Goal: Task Accomplishment & Management: Manage account settings

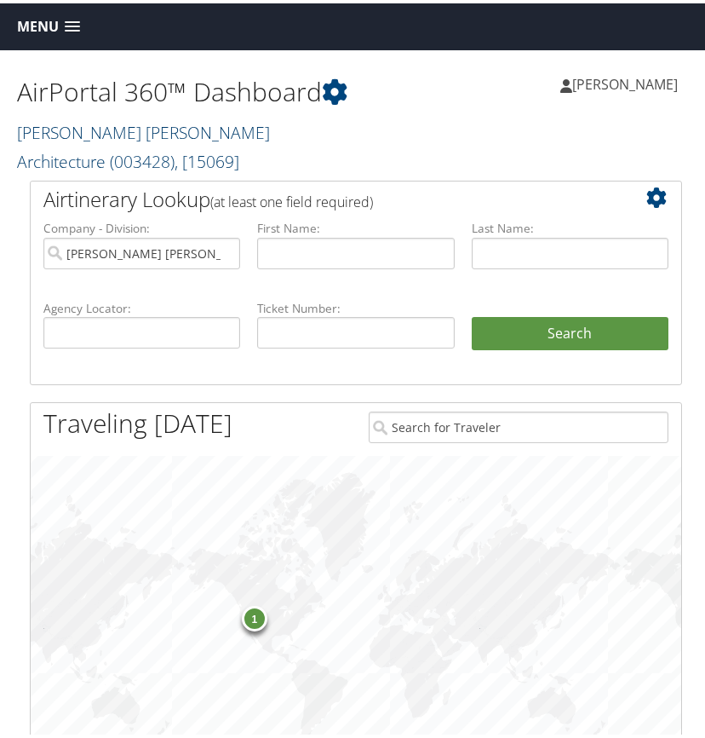
click at [96, 131] on link "McAlpine Tankersley Architecture ( 003428 ) , [ 15069 ]" at bounding box center [143, 144] width 253 height 52
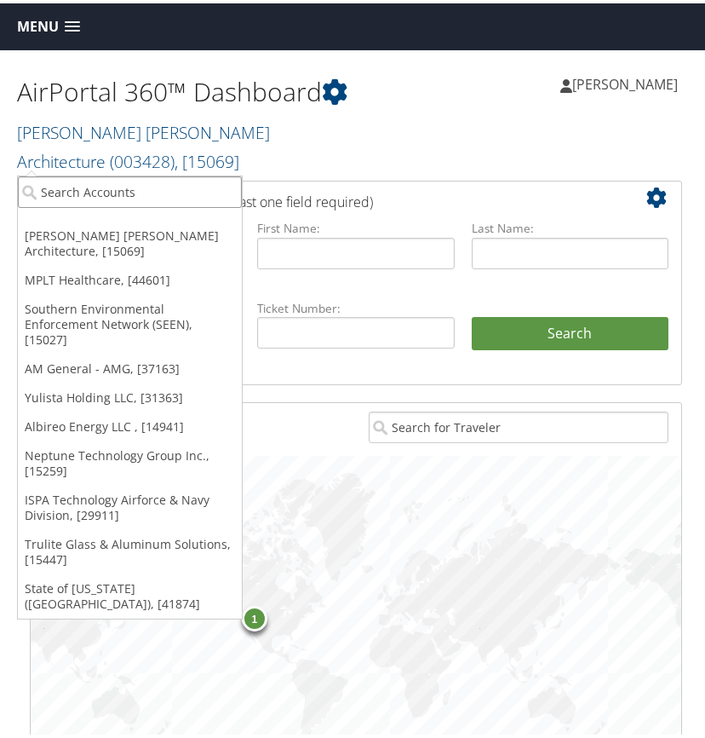
click at [92, 187] on input "search" at bounding box center [130, 189] width 224 height 32
click at [265, 145] on h2 "McAlpine Tankersley Architecture ( 003428 ) , [ 15069 ]" at bounding box center [186, 141] width 339 height 57
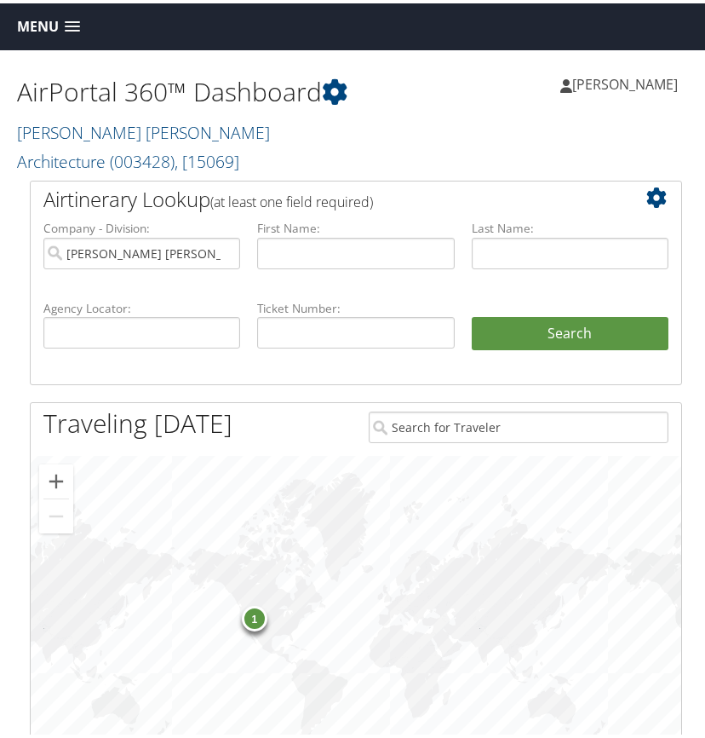
click at [68, 21] on span at bounding box center [72, 24] width 15 height 12
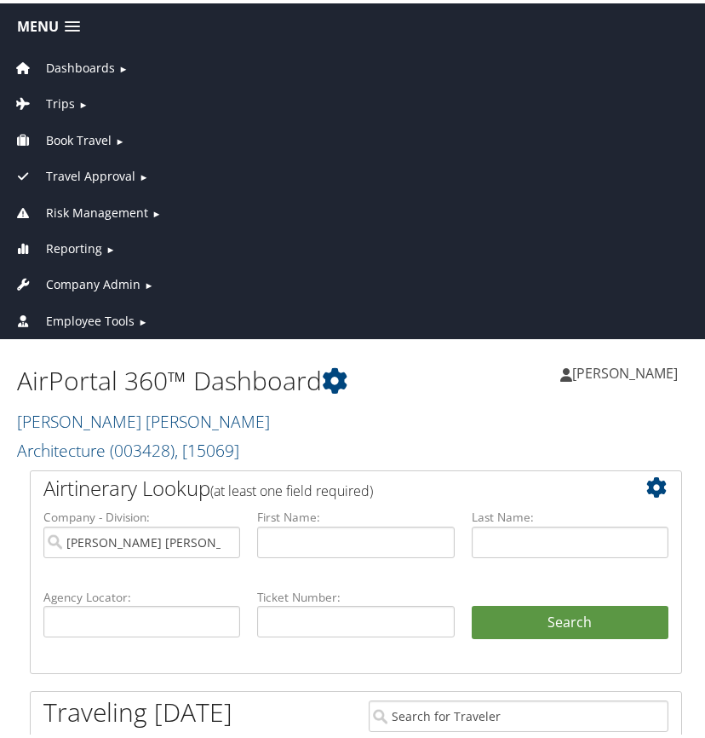
click at [72, 100] on span "Trips" at bounding box center [60, 100] width 29 height 19
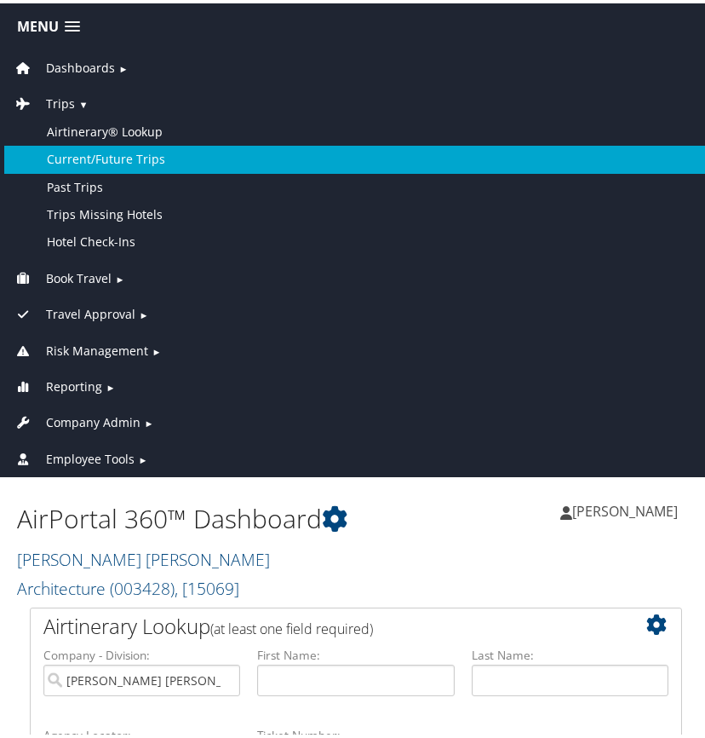
click at [96, 146] on link "Current/Future Trips" at bounding box center [355, 155] width 703 height 27
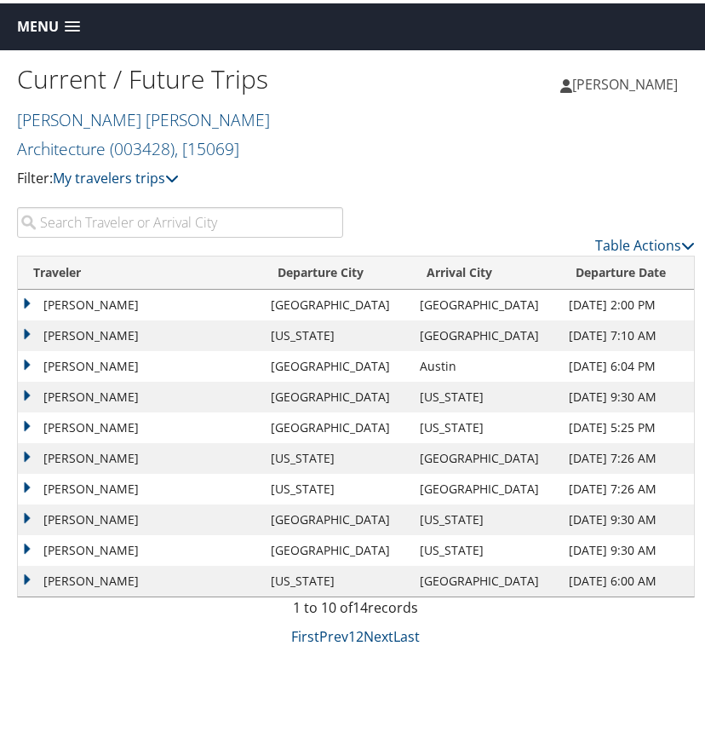
click at [77, 212] on input "search" at bounding box center [180, 219] width 326 height 31
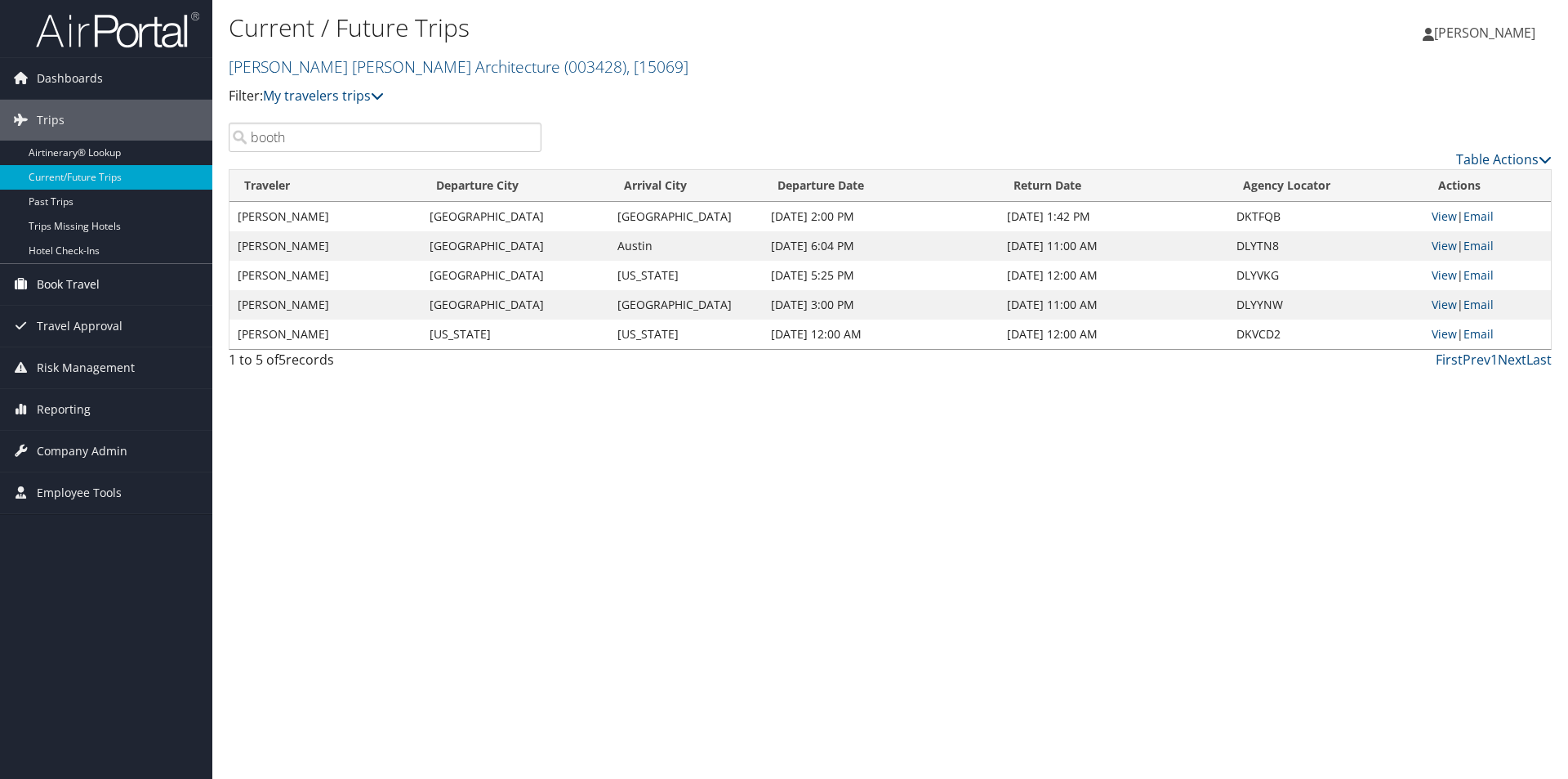
type input "booth"
click at [675, 272] on link "View" at bounding box center [1444, 274] width 25 height 15
click at [383, 89] on icon at bounding box center [378, 96] width 13 height 13
click at [323, 115] on link "My trips" at bounding box center [374, 121] width 215 height 28
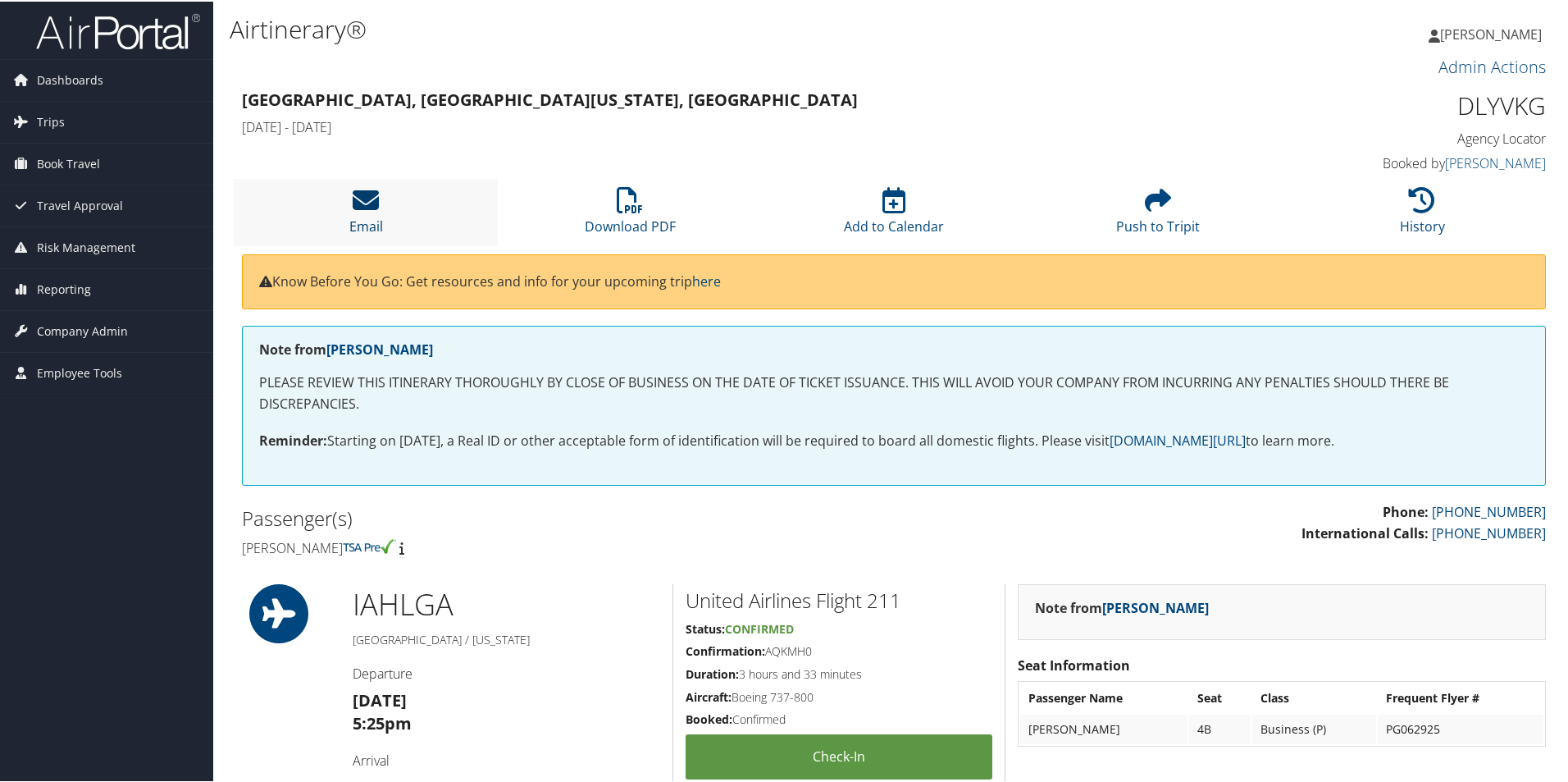
click at [370, 193] on icon at bounding box center [365, 197] width 26 height 26
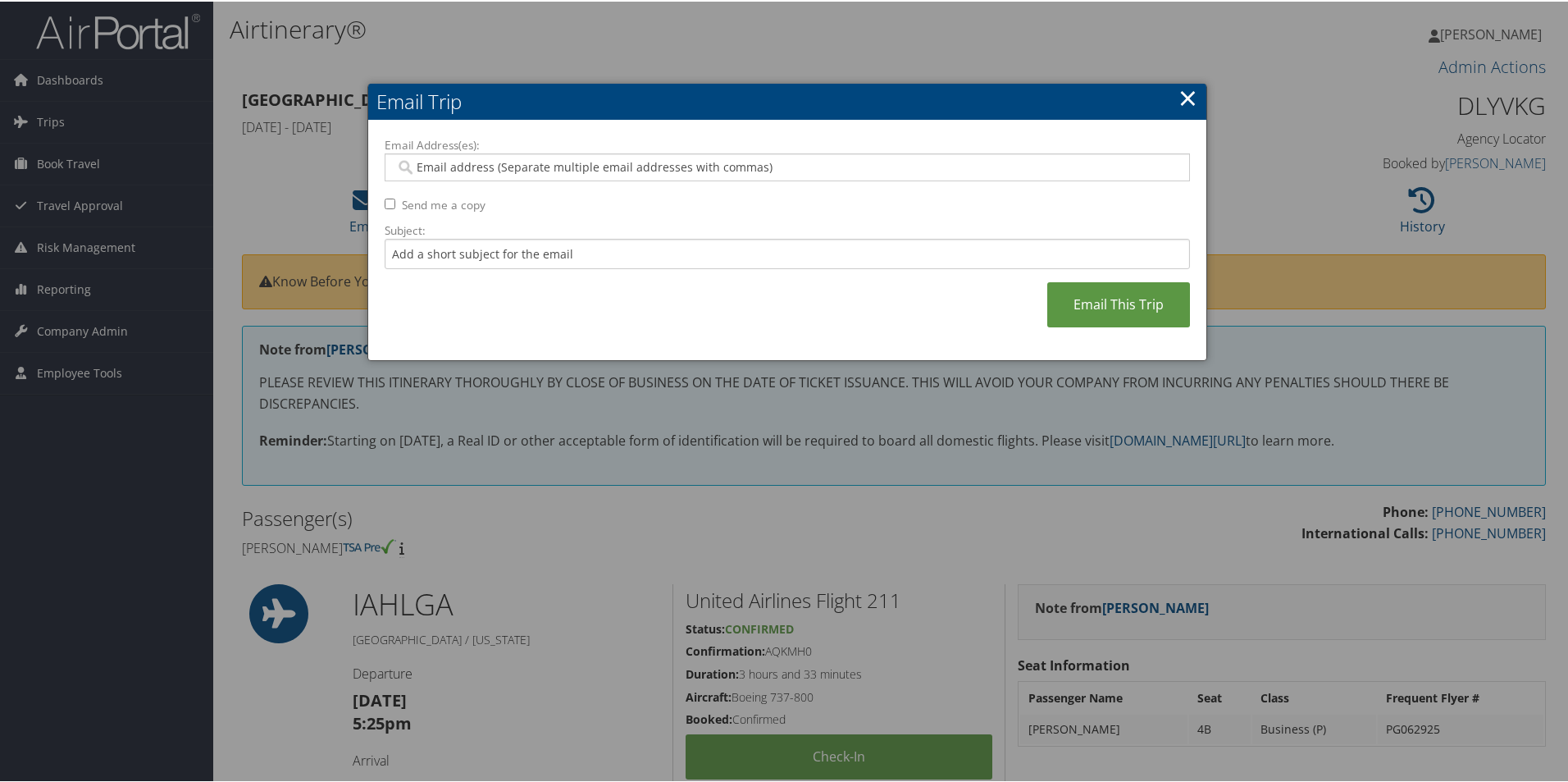
click at [446, 165] on input "Email Address(es):" at bounding box center [786, 166] width 783 height 16
type input "ray"
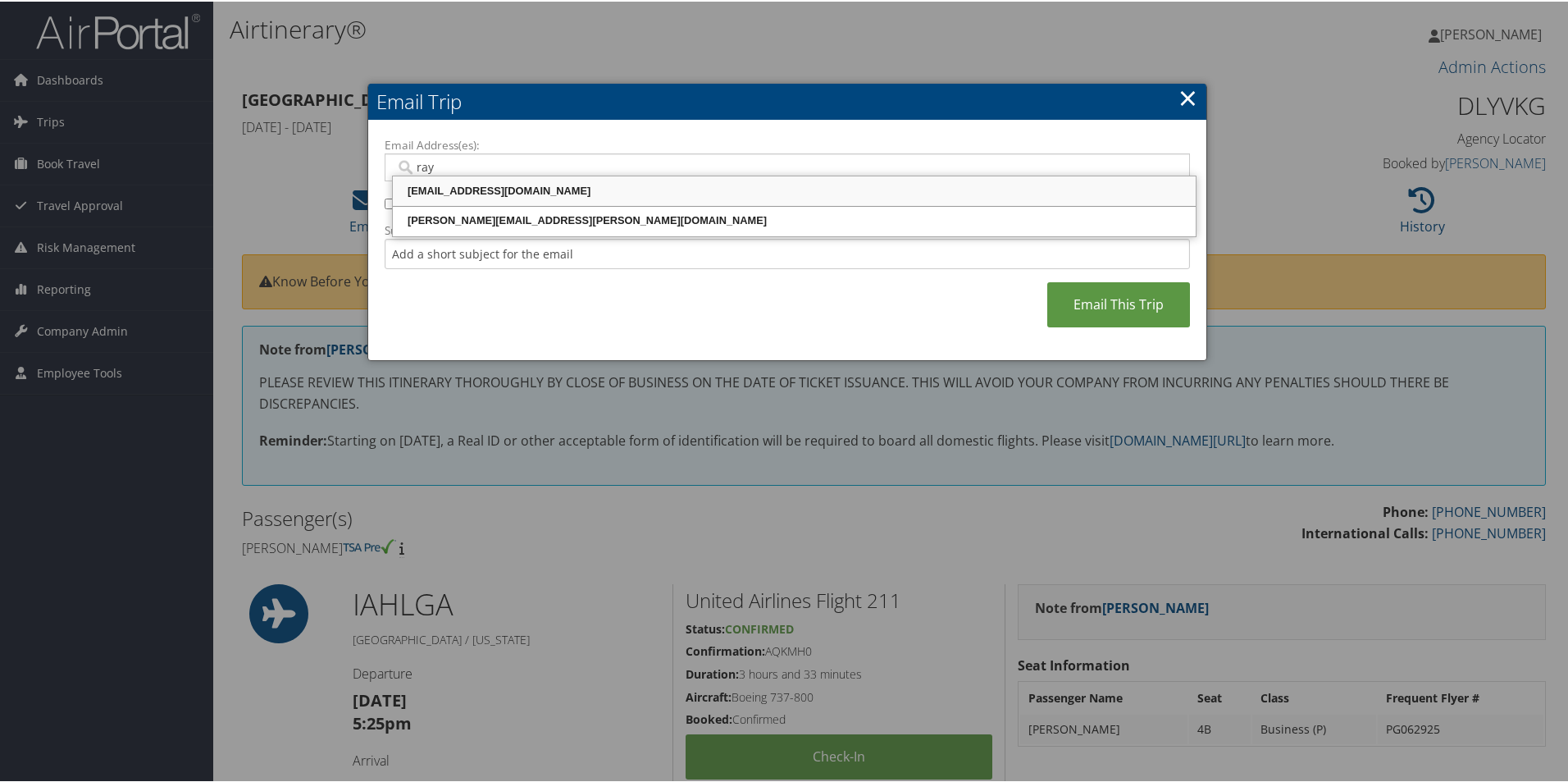
click at [450, 183] on div "RAY@MCALPINEHOUSE.COM" at bounding box center [794, 189] width 798 height 16
type input "RAY@MCALPINEHOUSE.COM"
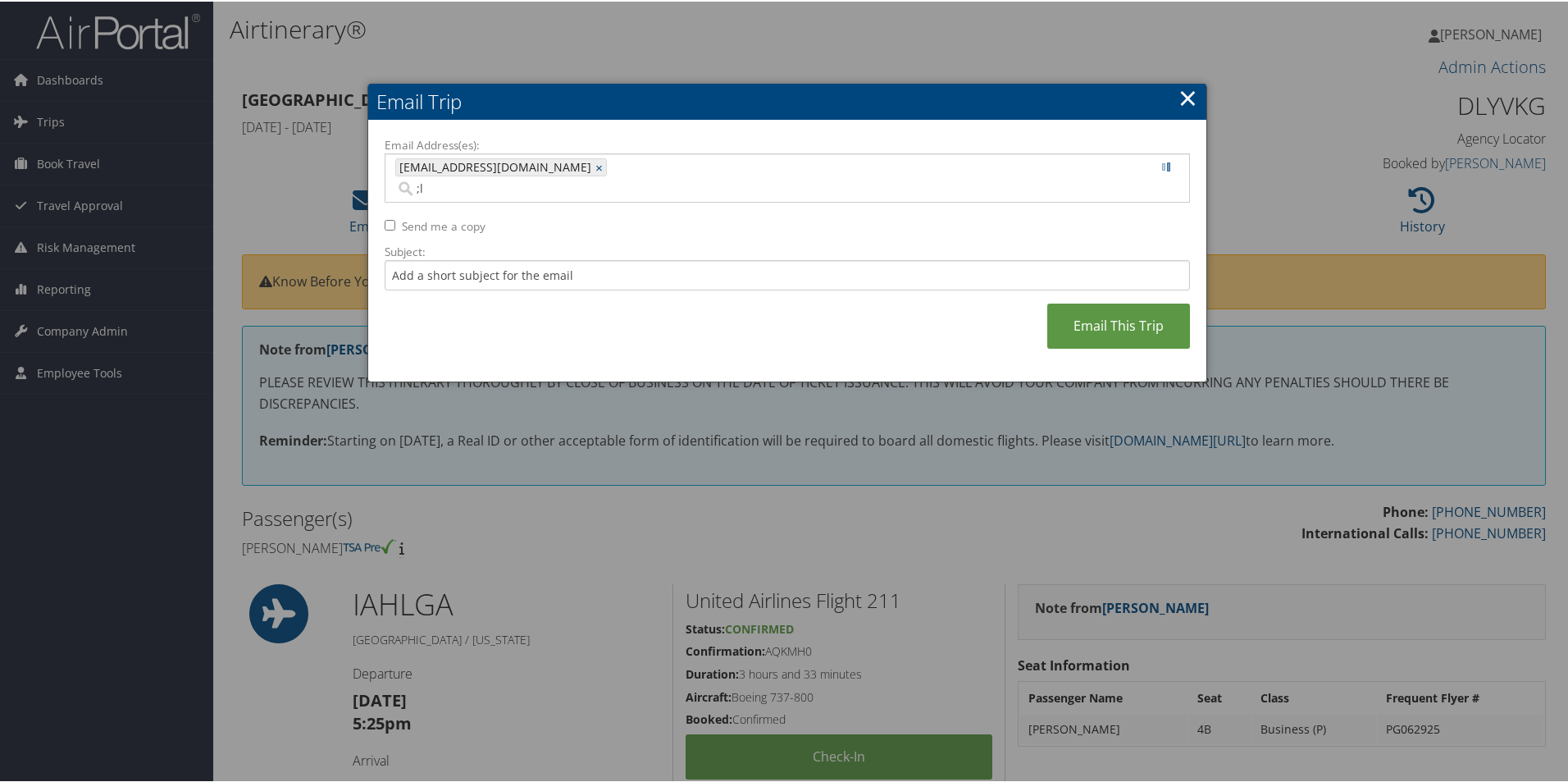
type input ";"
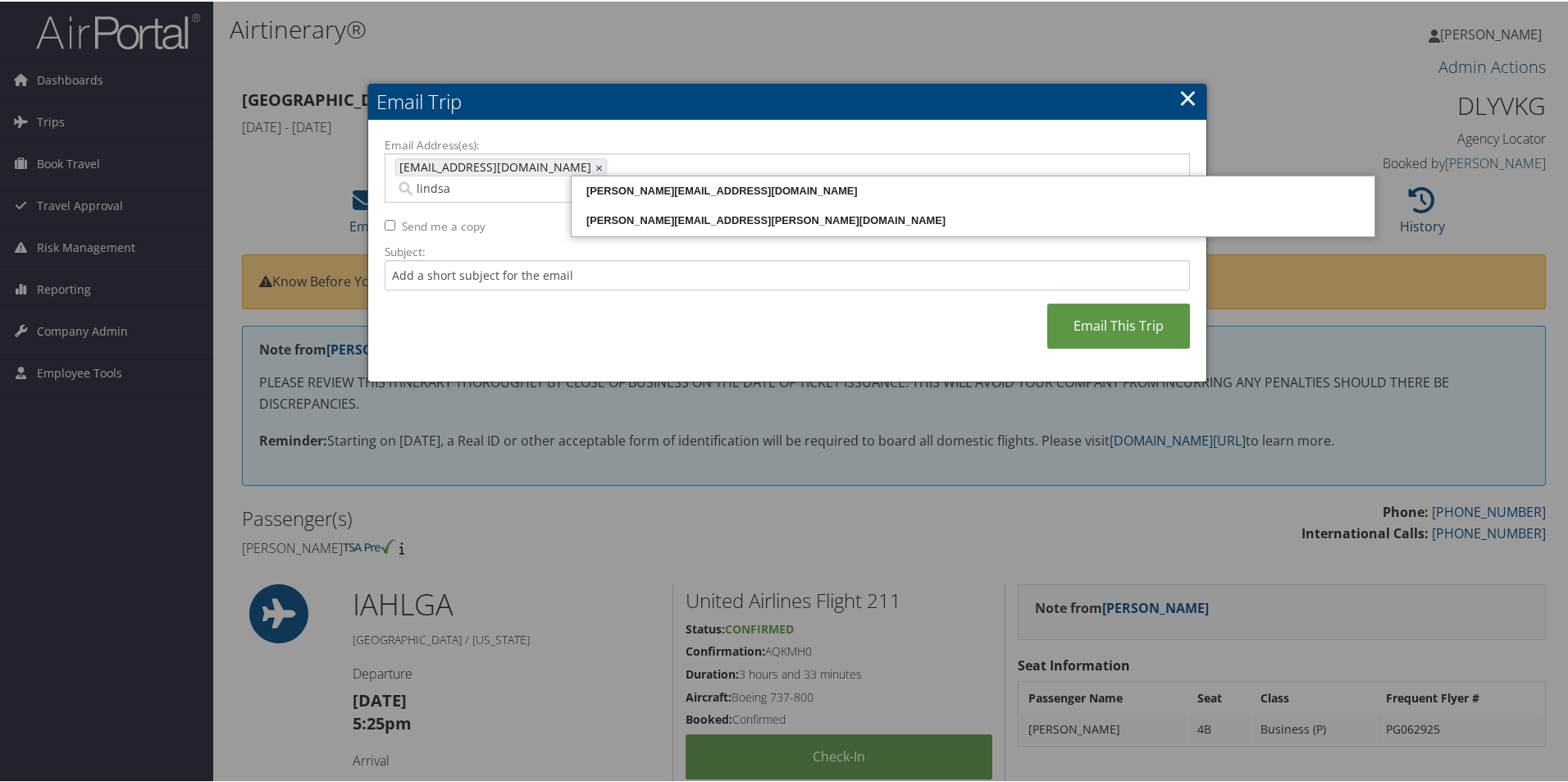
type input "lindsay"
click at [594, 190] on div "lindsay@mcalpinehouse.com" at bounding box center [973, 189] width 798 height 16
type input "RAY@MCALPINEHOUSE.COM, lindsay@mcalpinehouse.com"
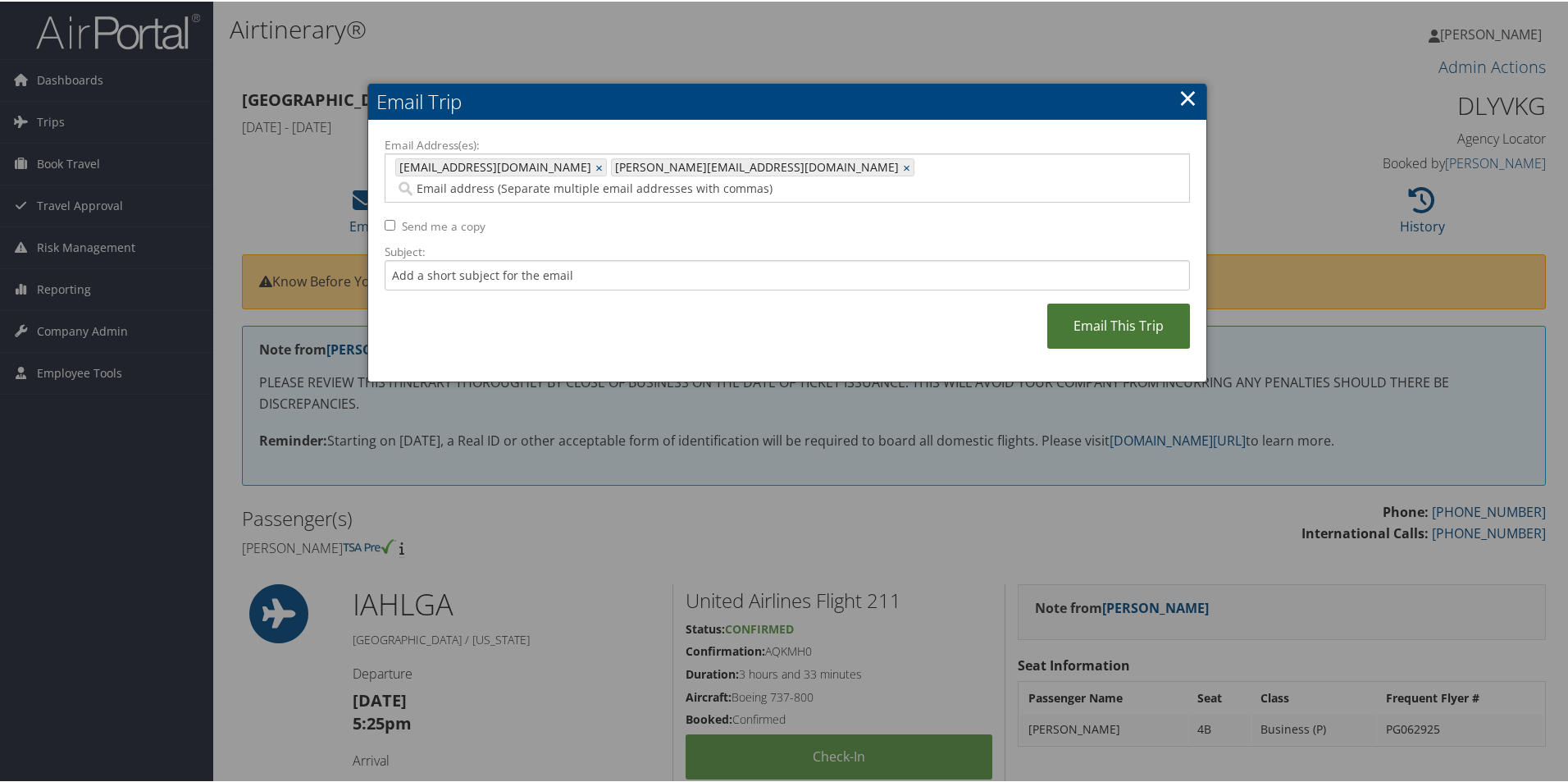
click at [1100, 301] on link "Email This Trip" at bounding box center [1119, 324] width 143 height 45
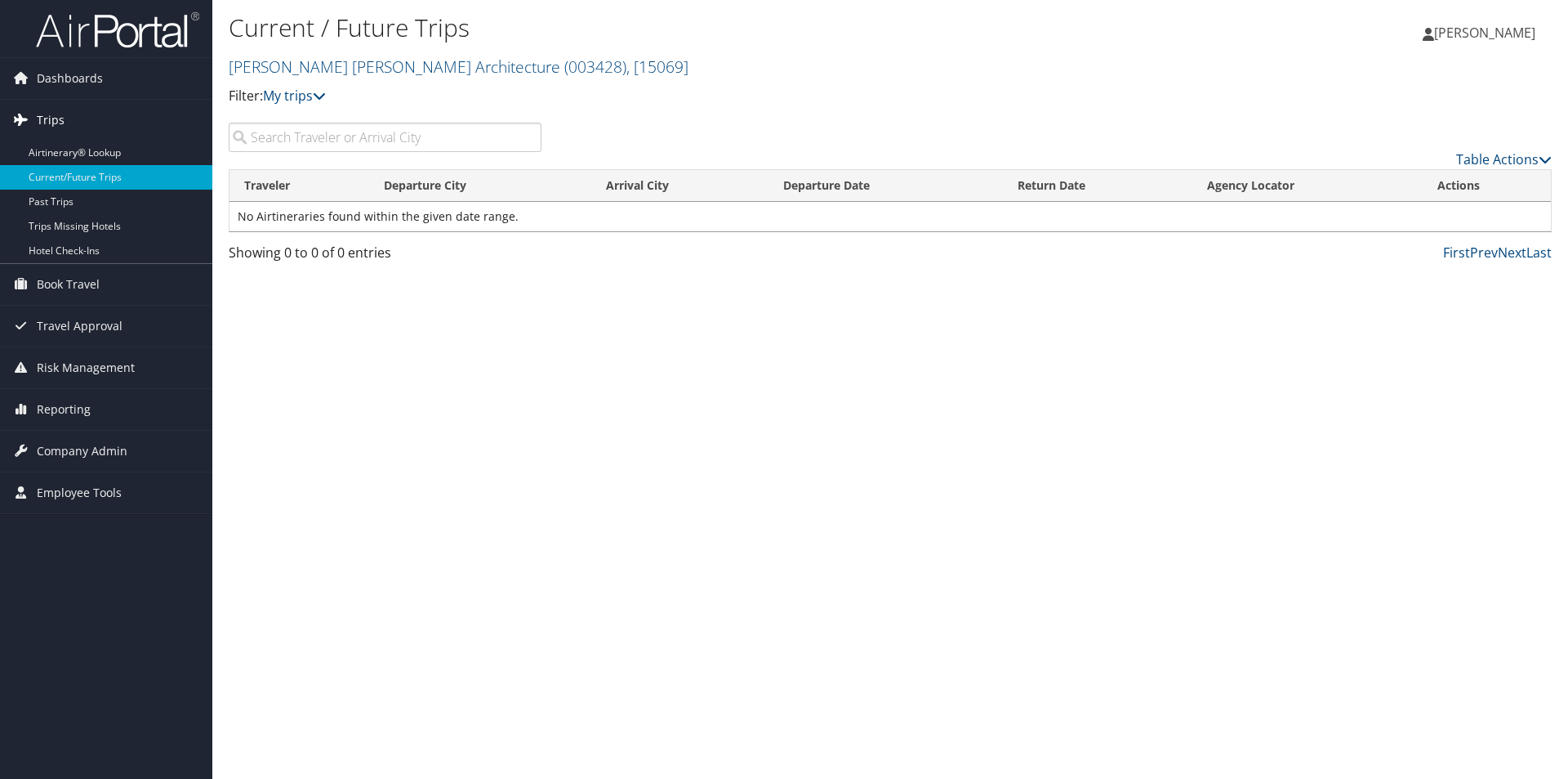
click at [74, 118] on link "Trips" at bounding box center [105, 120] width 212 height 41
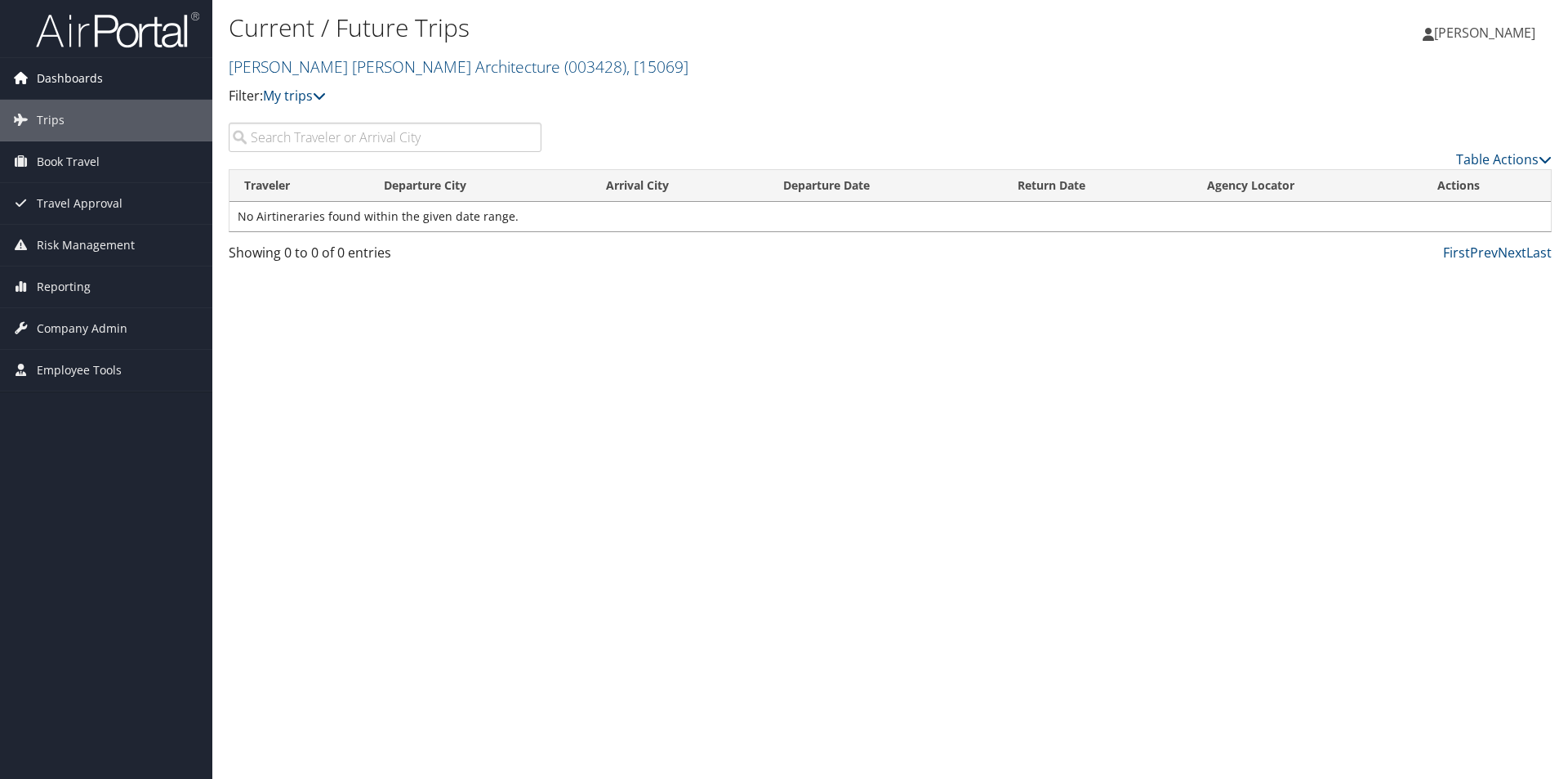
click at [98, 79] on span "Dashboards" at bounding box center [69, 78] width 66 height 41
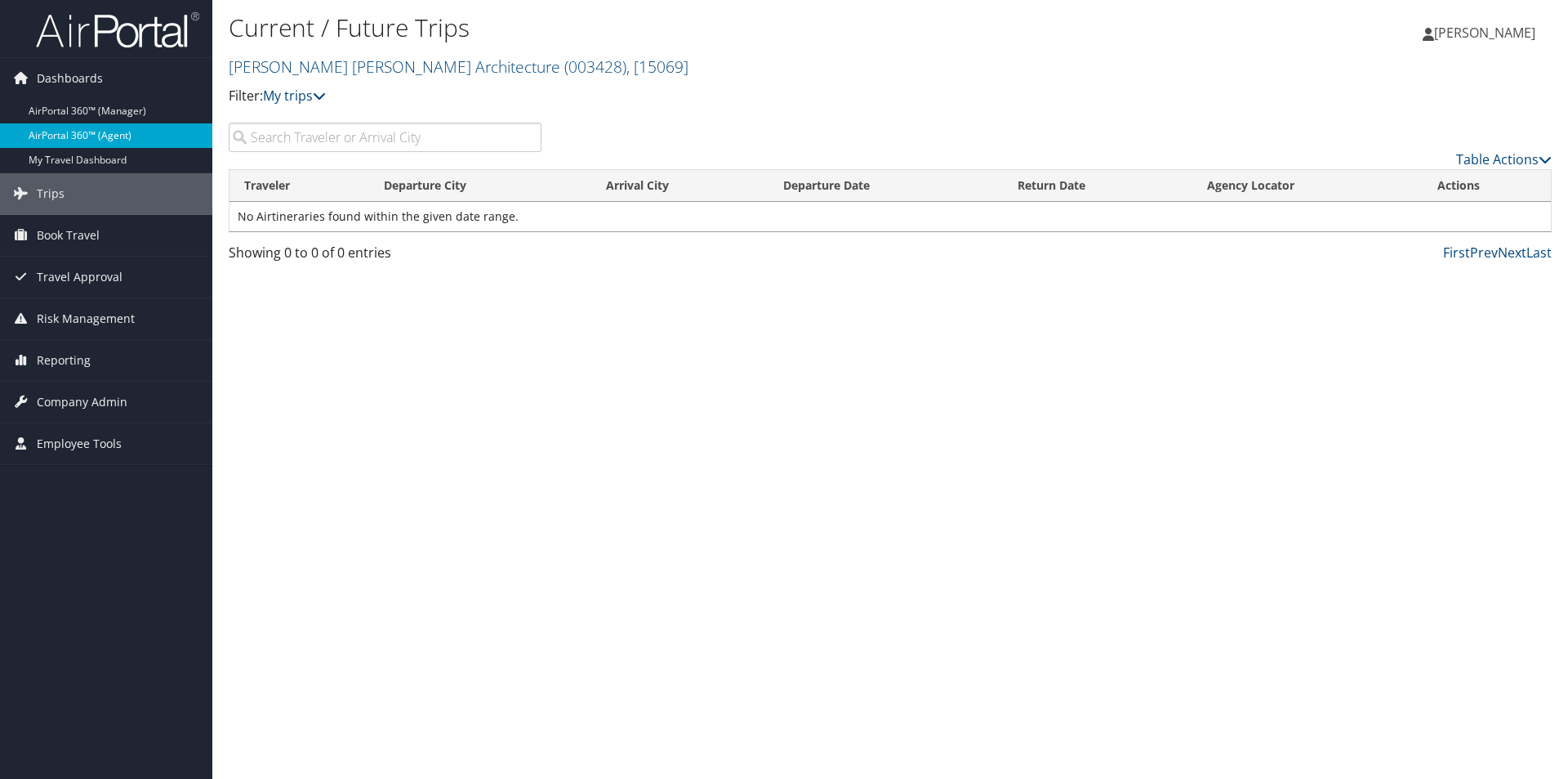
click at [124, 135] on link "AirPortal 360™ (Agent)" at bounding box center [105, 136] width 212 height 25
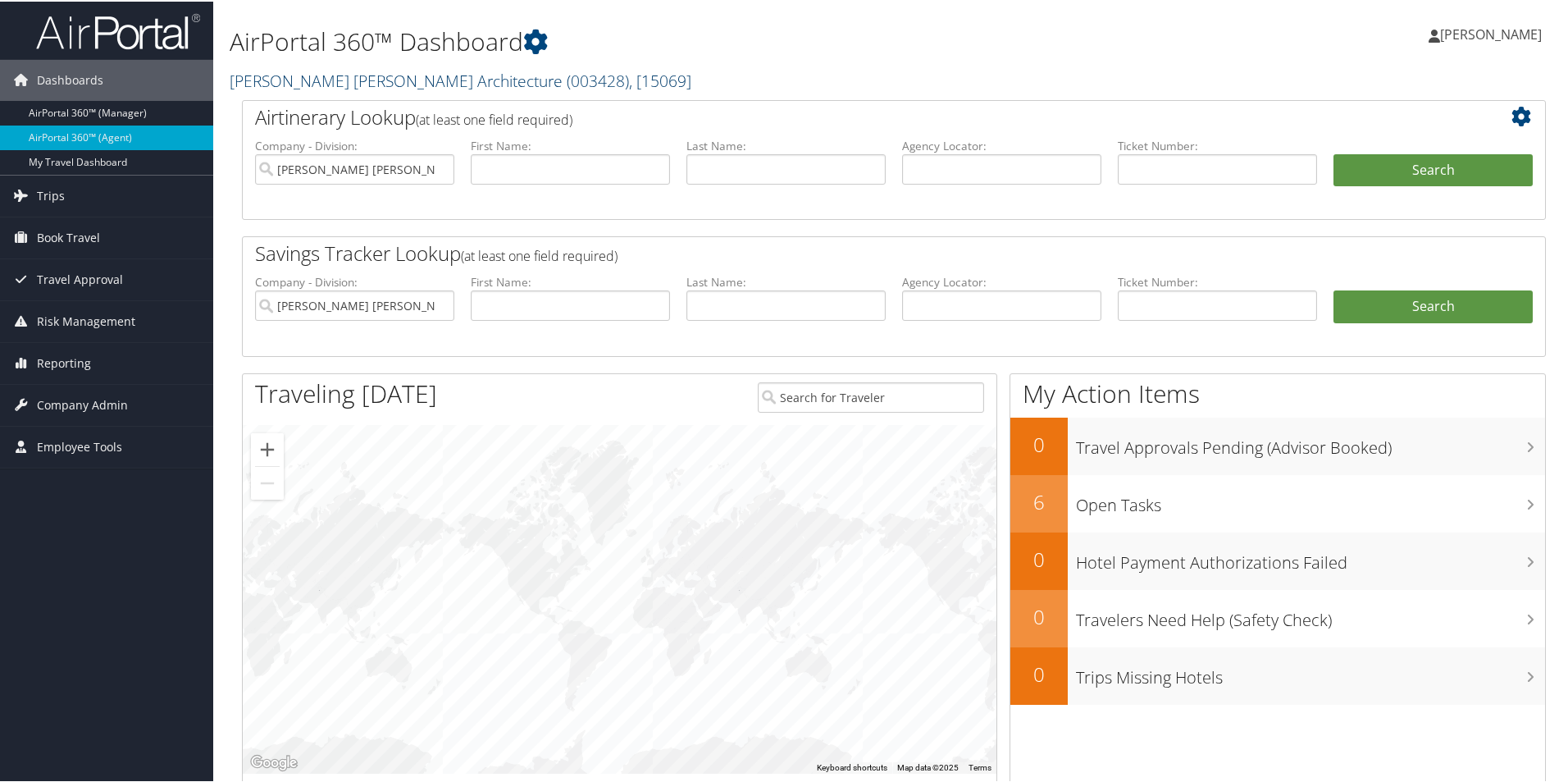
click at [368, 81] on link "[PERSON_NAME] [PERSON_NAME] Architecture ( 003428 ) , [ 15069 ]" at bounding box center [459, 79] width 461 height 22
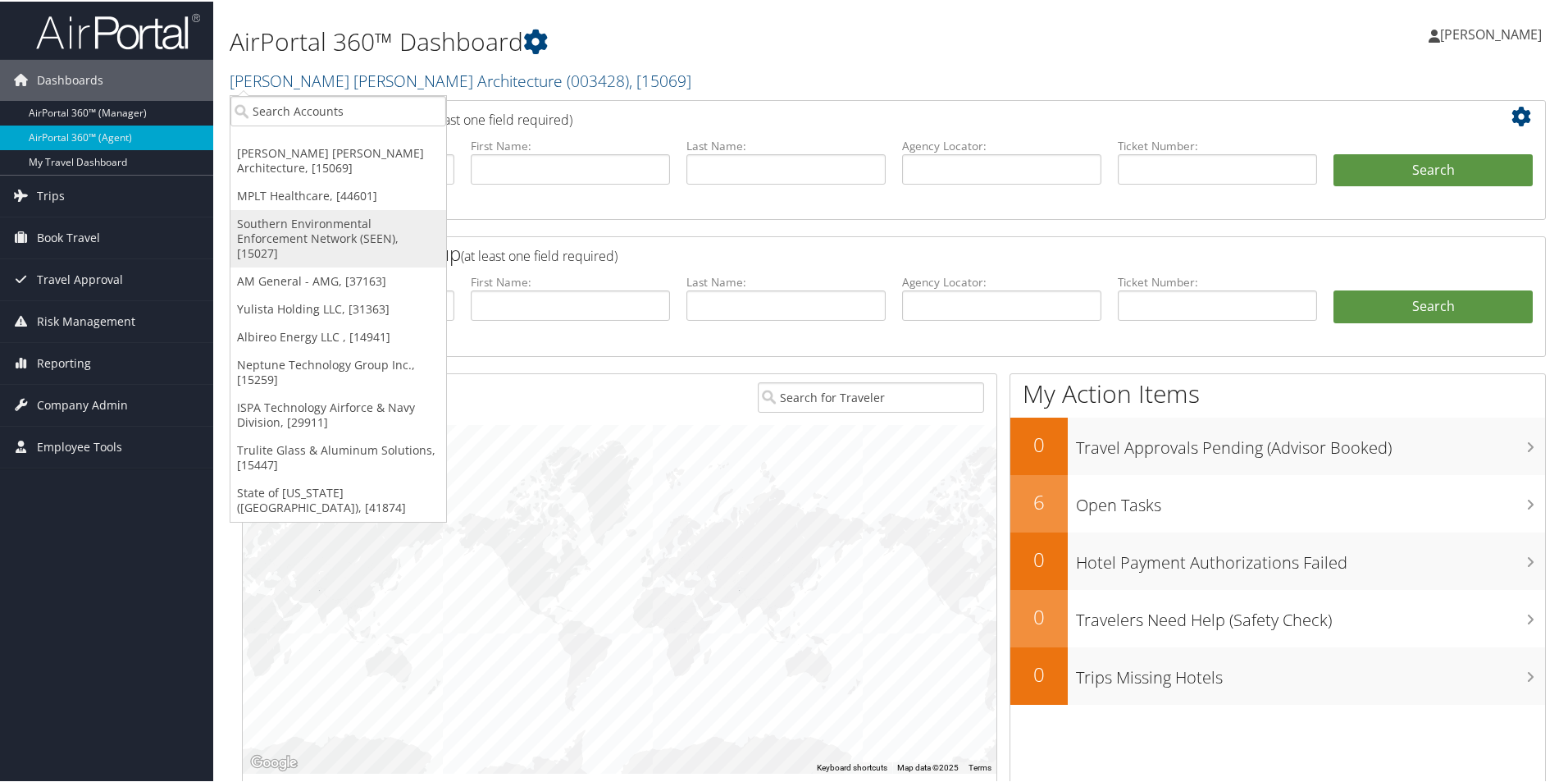
click at [301, 226] on link "Southern Environmental Enforcement Network (SEEN), [15027]" at bounding box center [338, 237] width 216 height 58
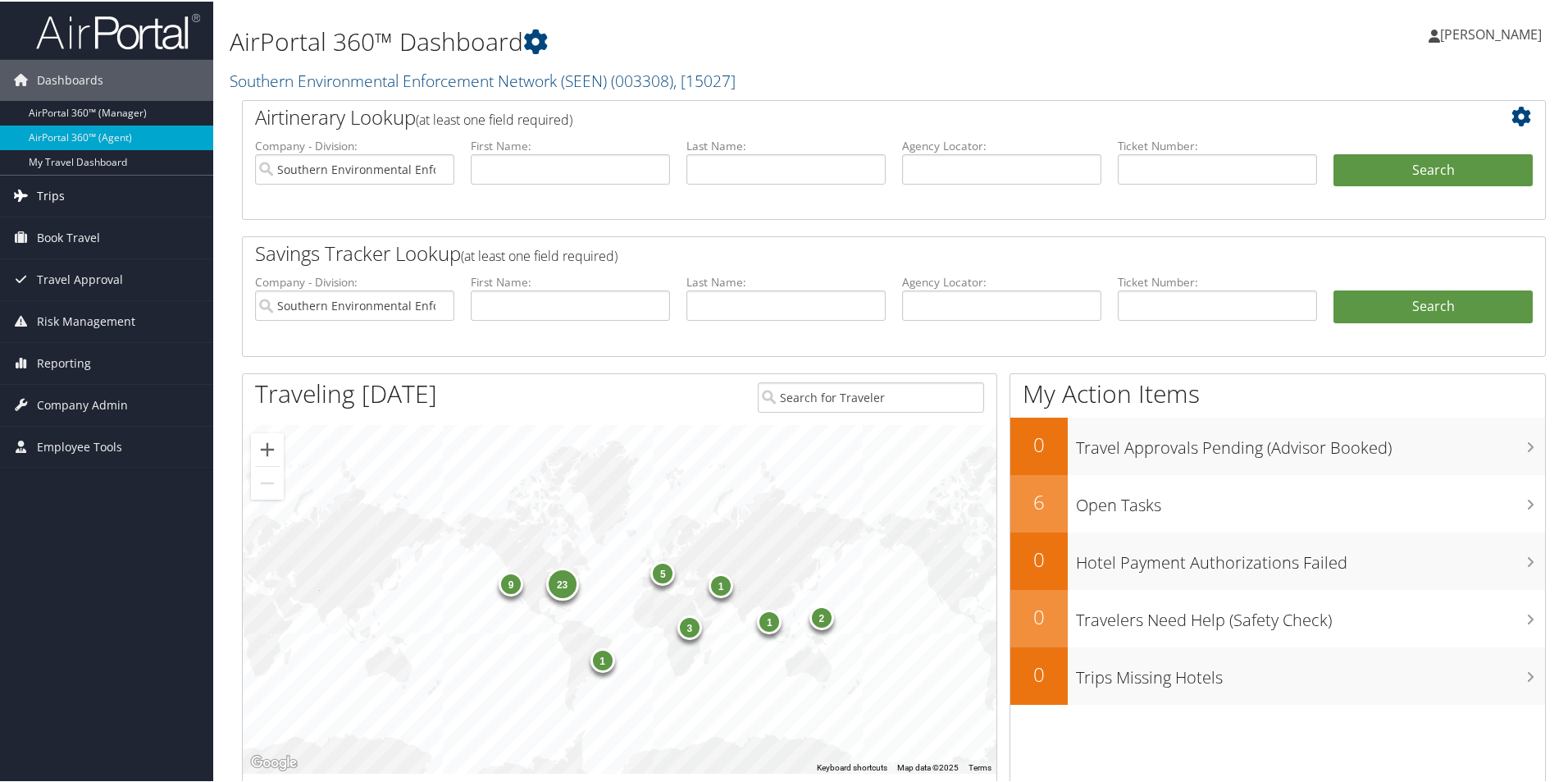
click at [61, 197] on span "Trips" at bounding box center [50, 195] width 28 height 41
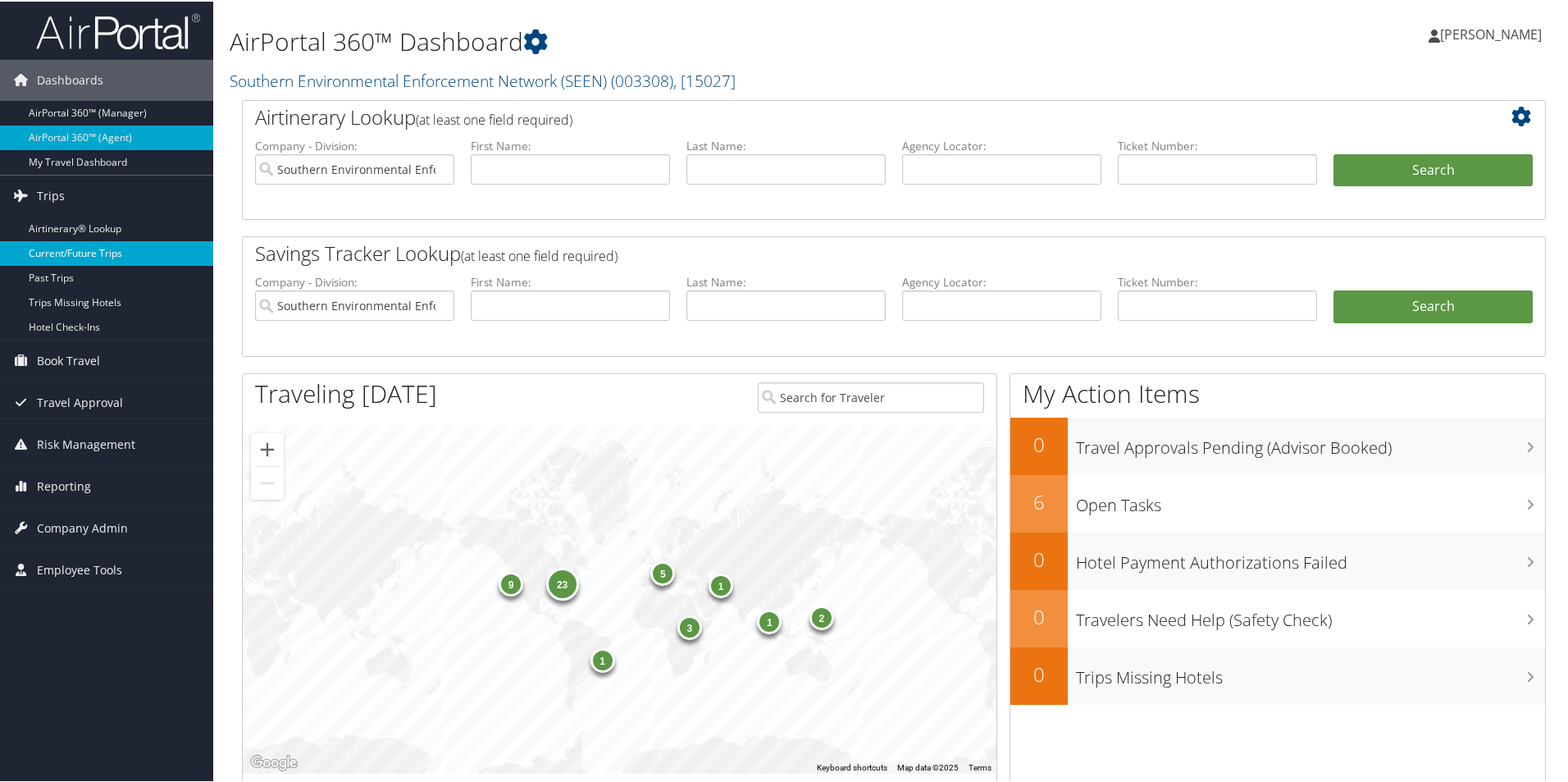
click at [90, 250] on link "Current/Future Trips" at bounding box center [106, 252] width 213 height 25
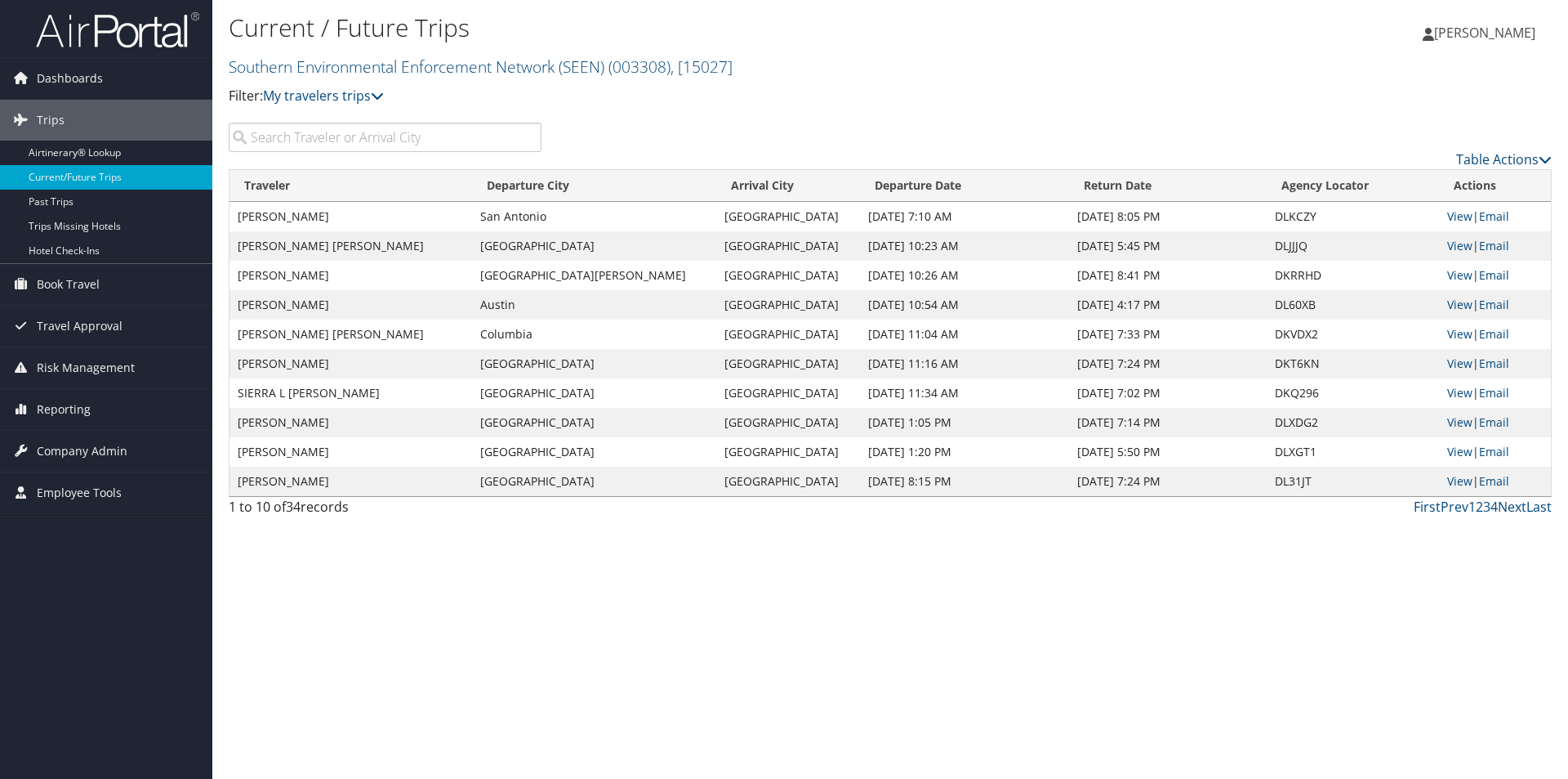
click at [316, 144] on input "search" at bounding box center [385, 137] width 313 height 30
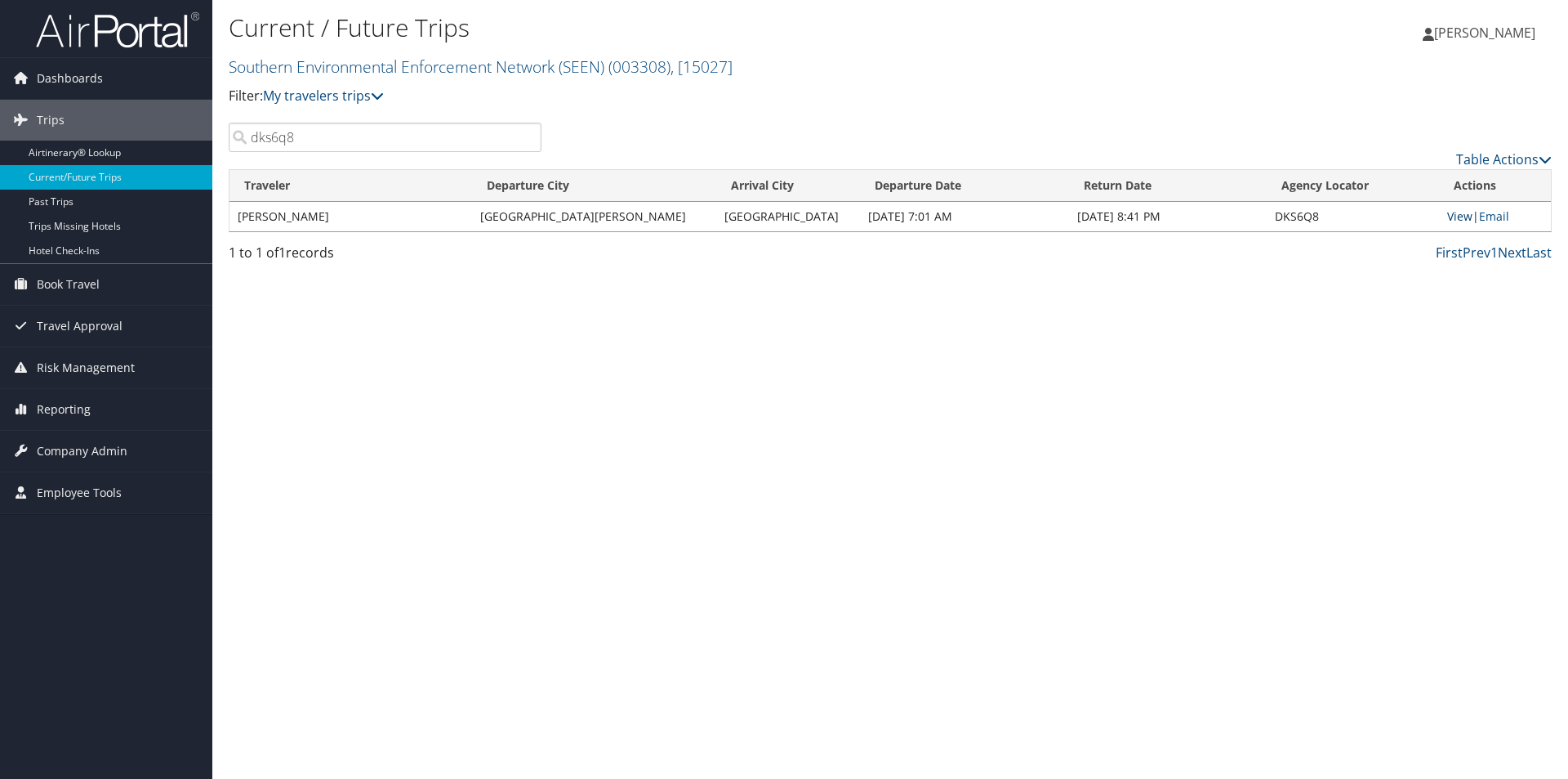
type input "dks6q8"
click at [1447, 218] on link "View" at bounding box center [1460, 216] width 25 height 15
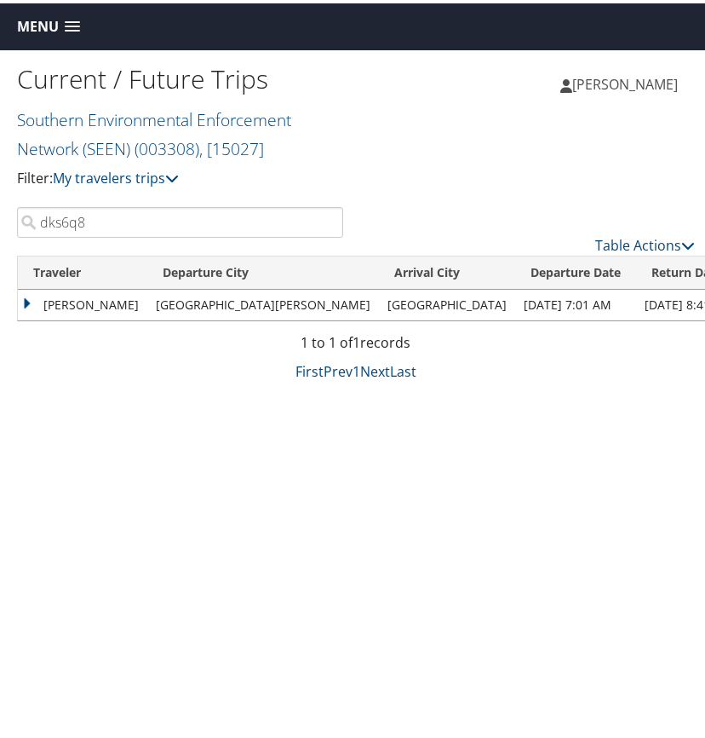
click at [68, 20] on span at bounding box center [72, 24] width 15 height 12
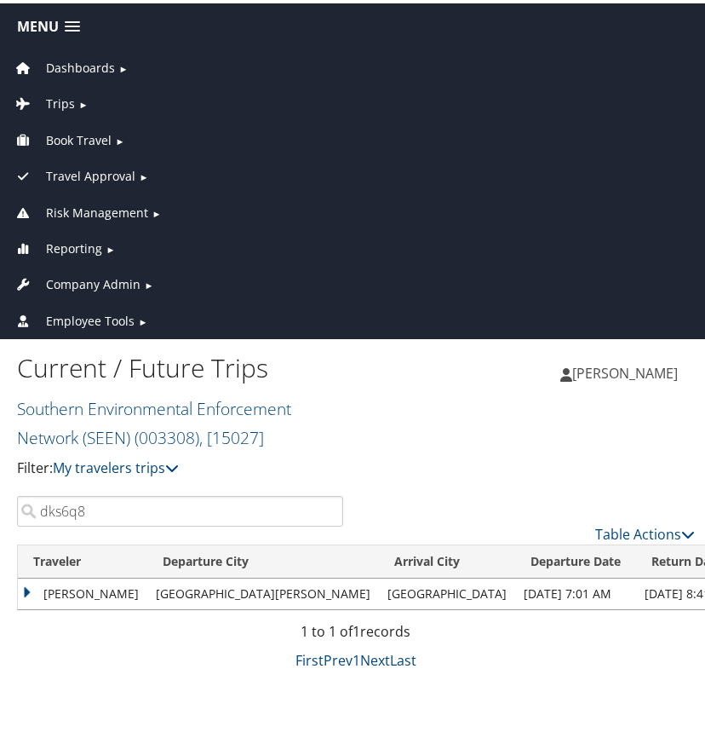
click at [80, 65] on span "Dashboards" at bounding box center [80, 64] width 69 height 19
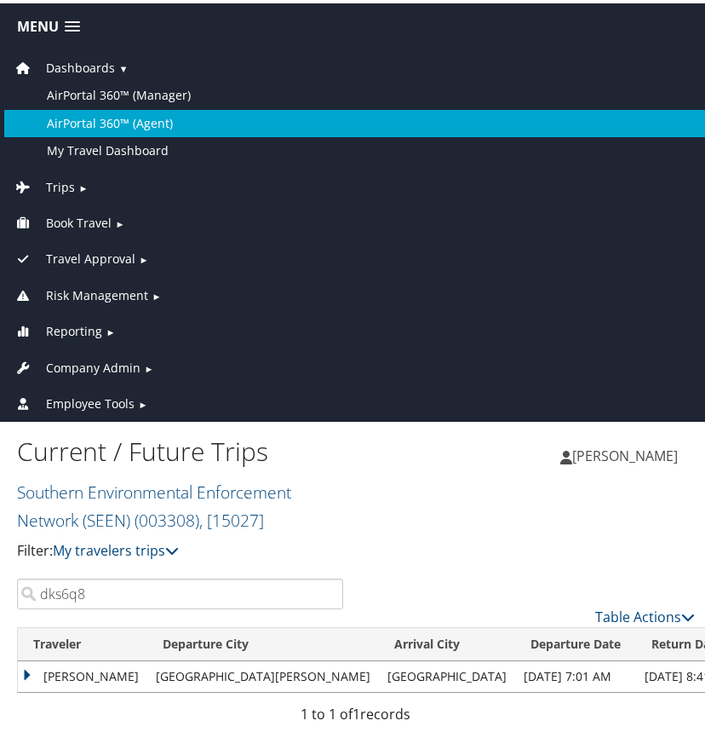
click at [100, 120] on link "AirPortal 360™ (Agent)" at bounding box center [355, 119] width 703 height 27
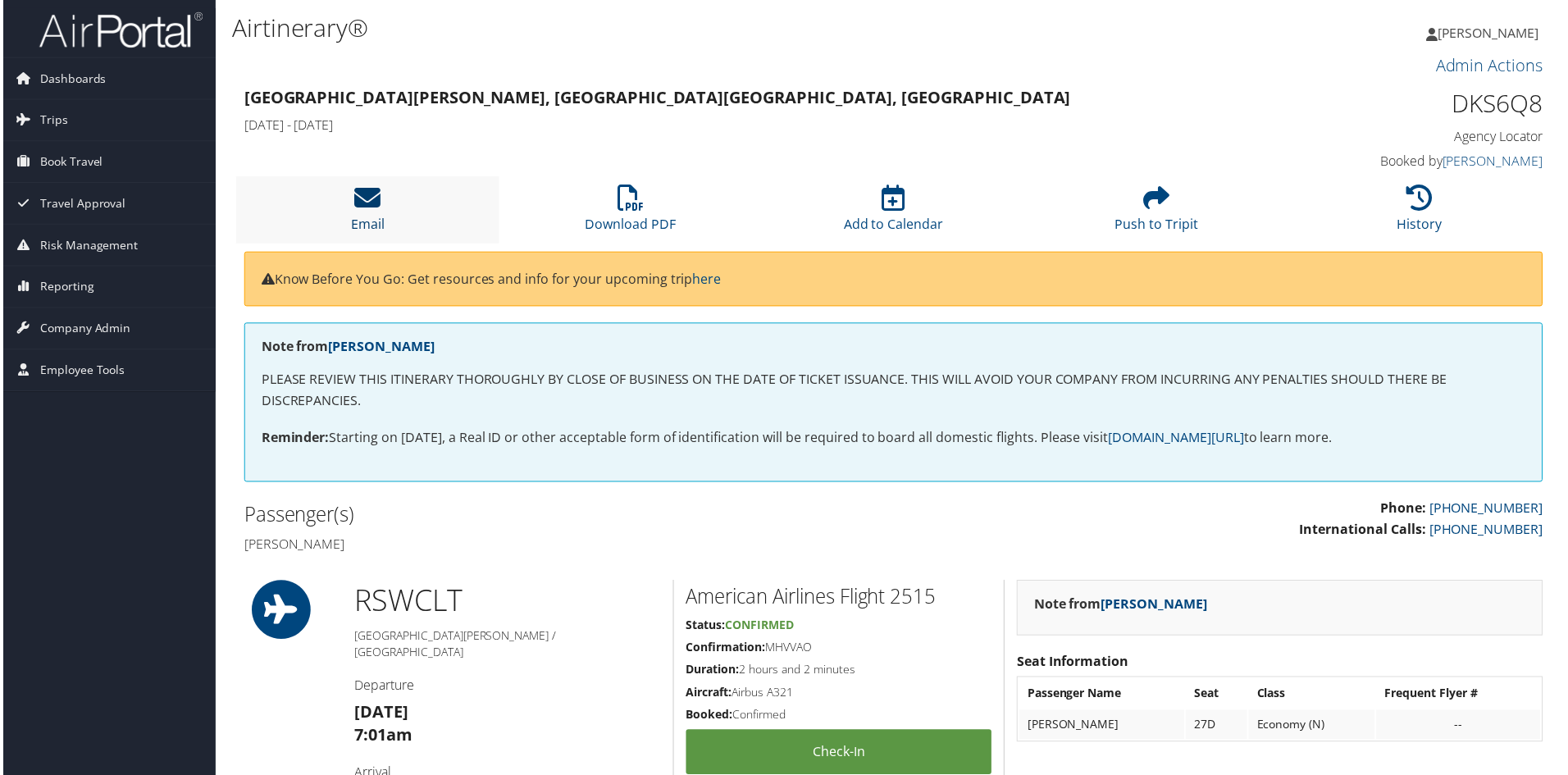
click at [365, 198] on icon at bounding box center [365, 197] width 26 height 26
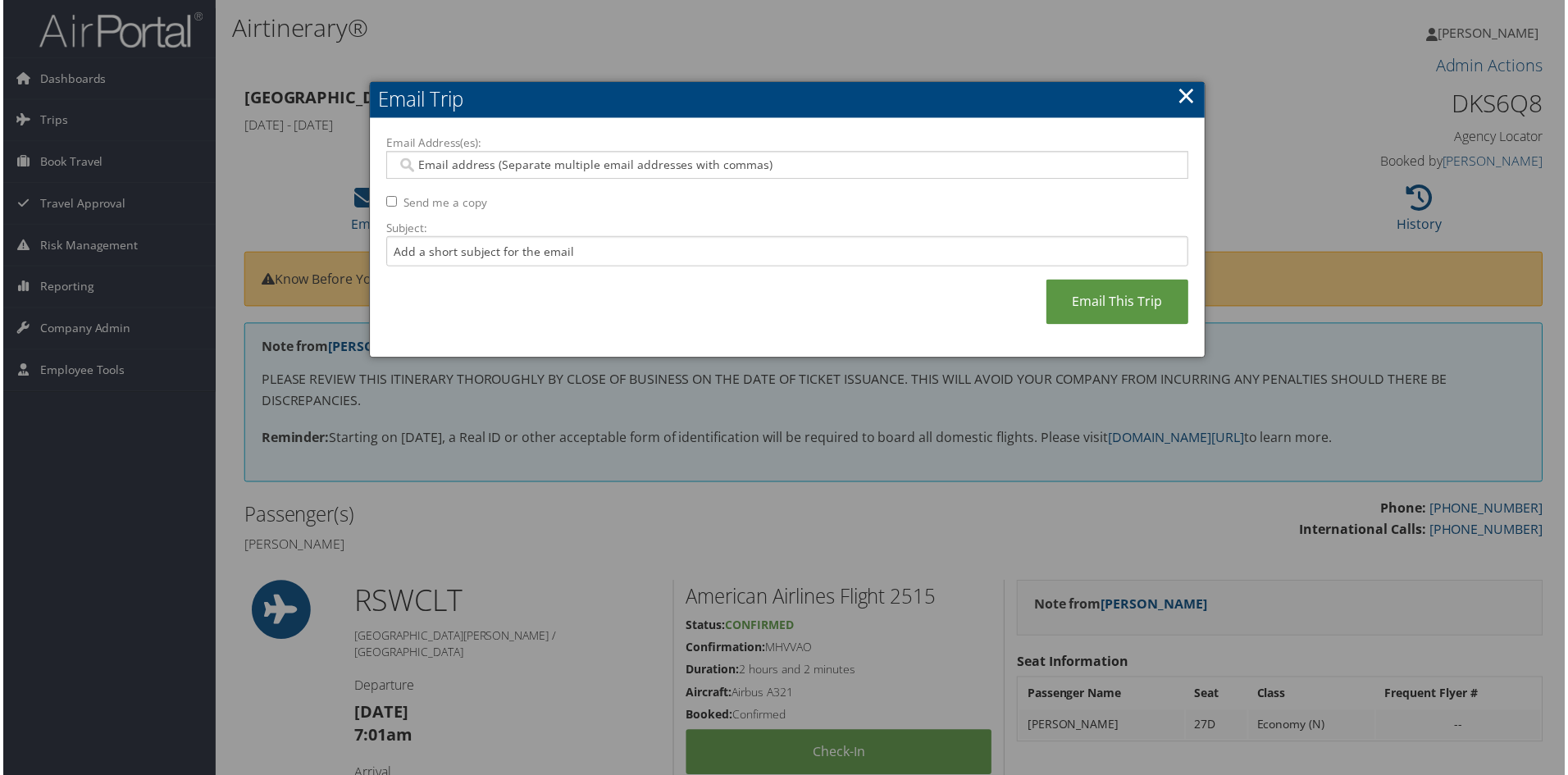
click at [425, 172] on input "Email Address(es):" at bounding box center [786, 166] width 783 height 16
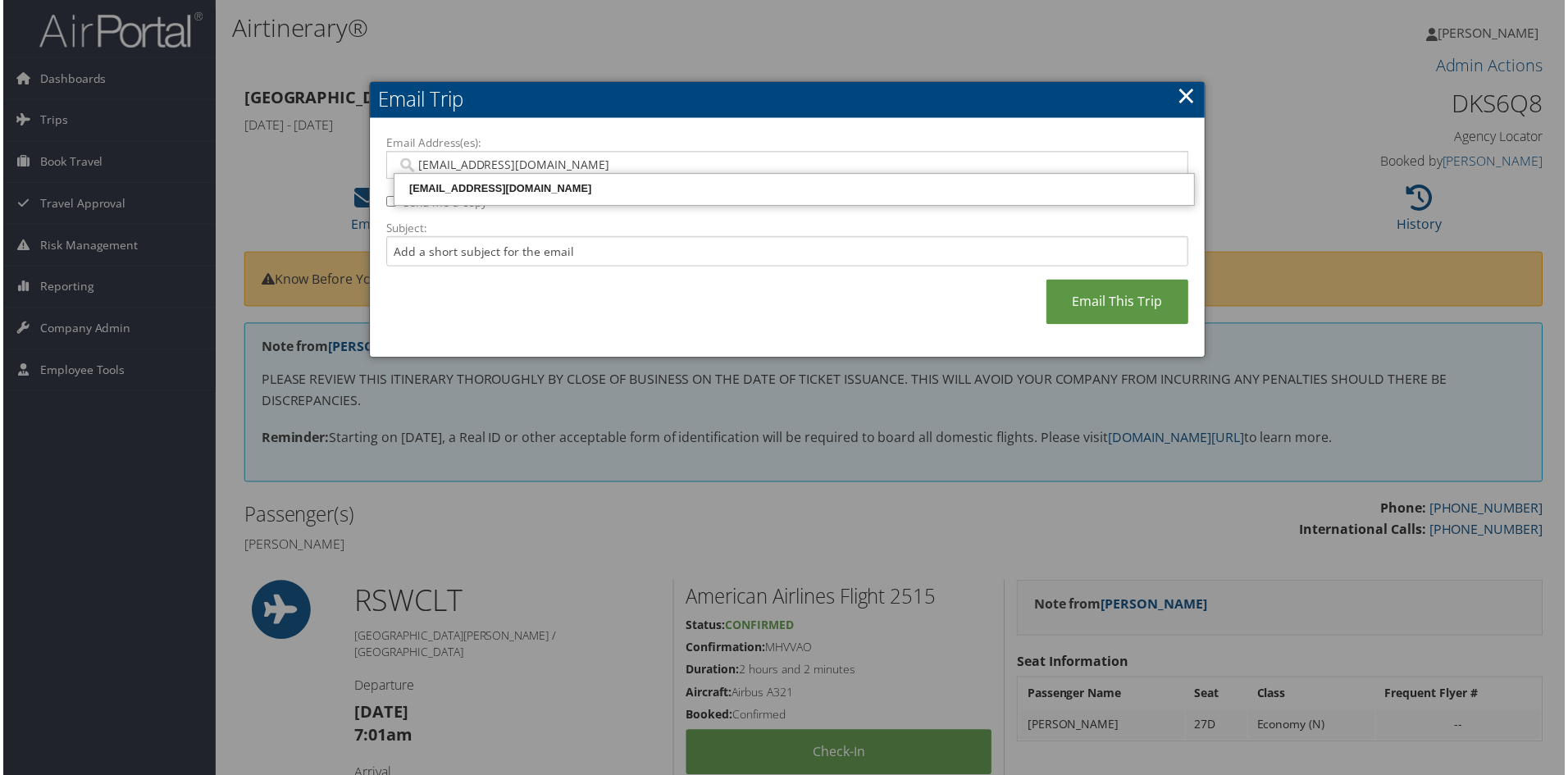
type input "emurphy@leegov.com"
click at [557, 189] on div "EMURPHY@LEEGOV.COM" at bounding box center [794, 189] width 798 height 16
type input "EMURPHY@LEEGOV.COM"
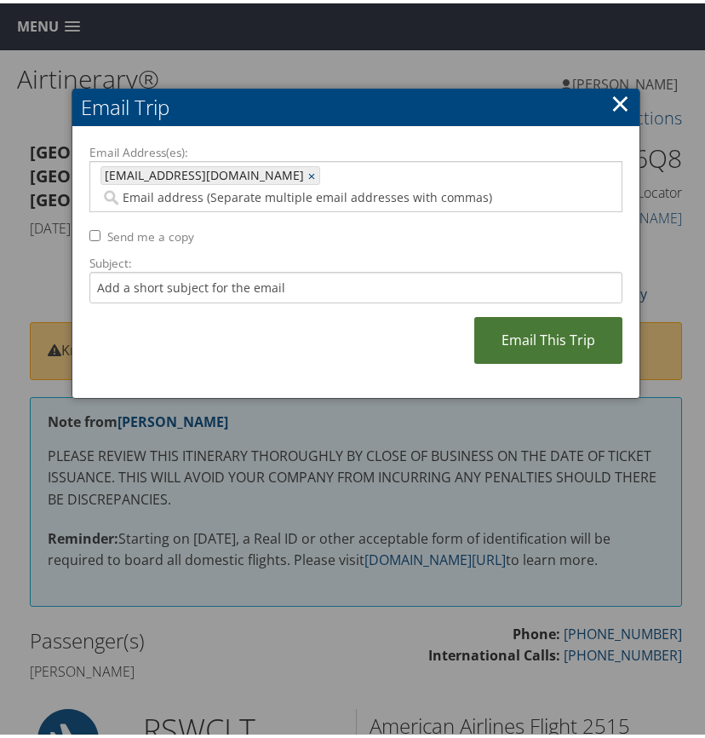
click at [514, 334] on link "Email This Trip" at bounding box center [548, 336] width 148 height 47
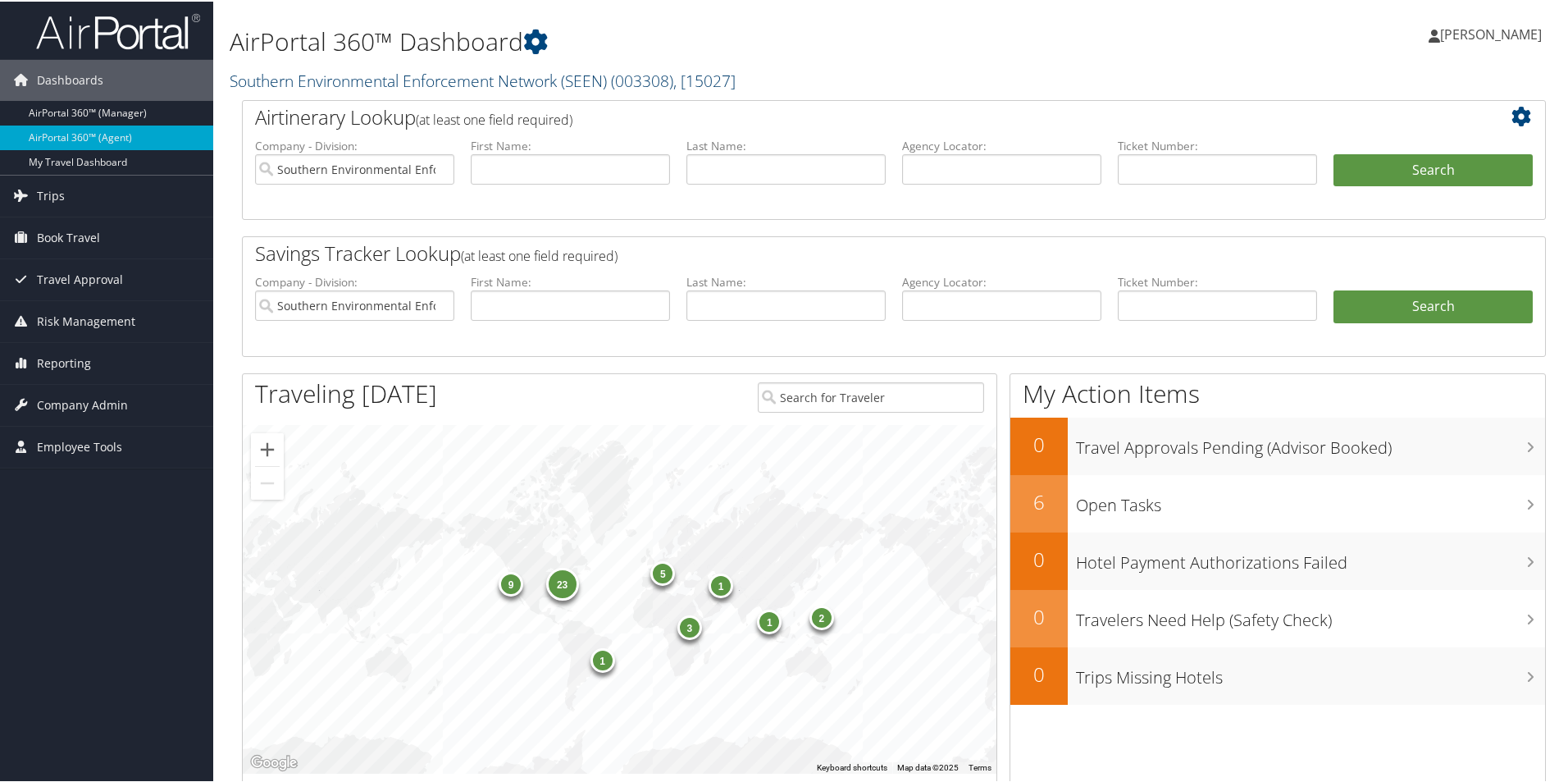
click at [419, 83] on link "Southern Environmental Enforcement Network (SEEN) ( 003308 ) , [ 15027 ]" at bounding box center [482, 79] width 506 height 22
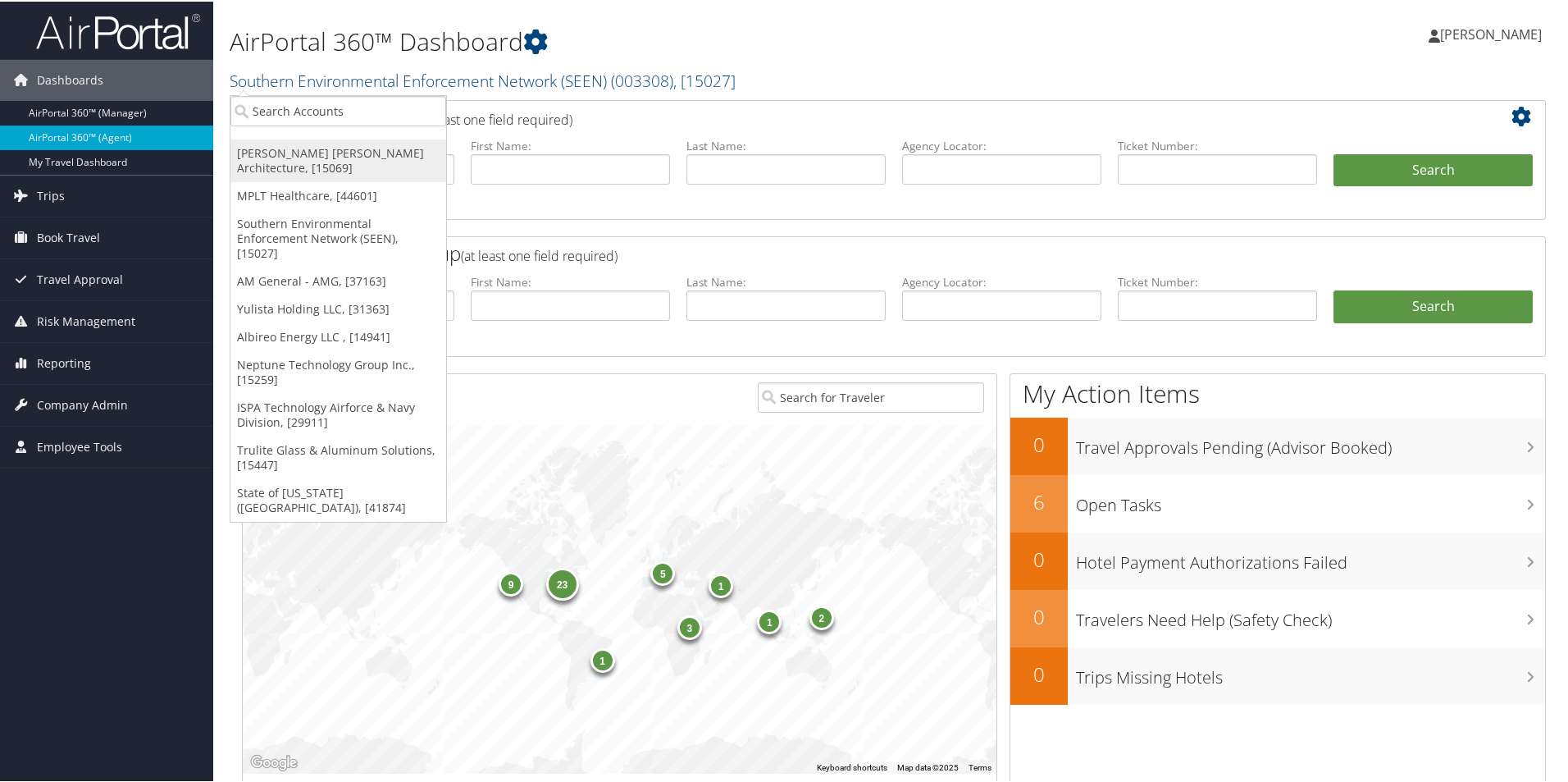
click at [319, 156] on link "[PERSON_NAME] [PERSON_NAME] Architecture, [15069]" at bounding box center [338, 159] width 216 height 42
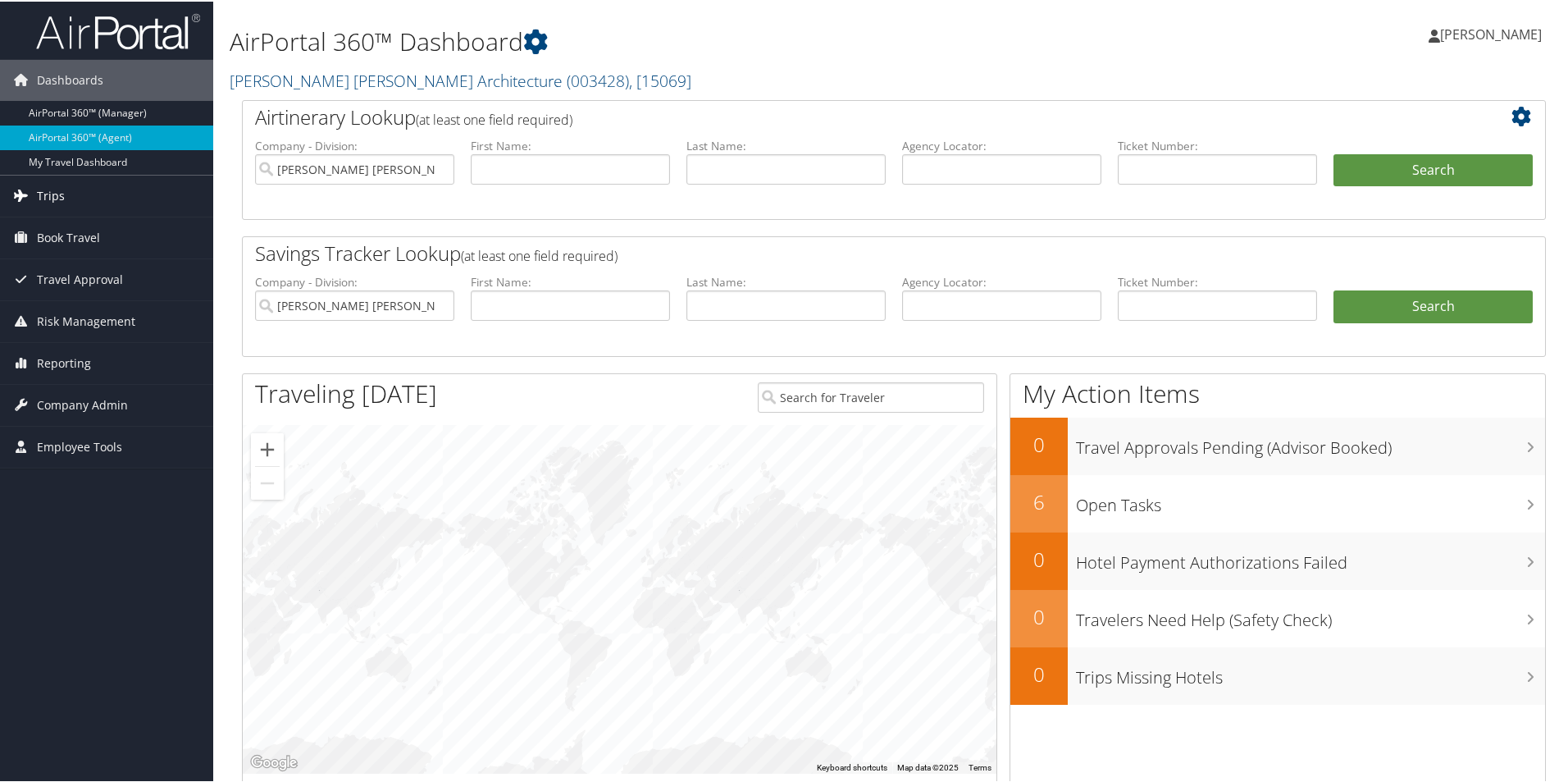
click at [48, 195] on span "Trips" at bounding box center [50, 195] width 28 height 41
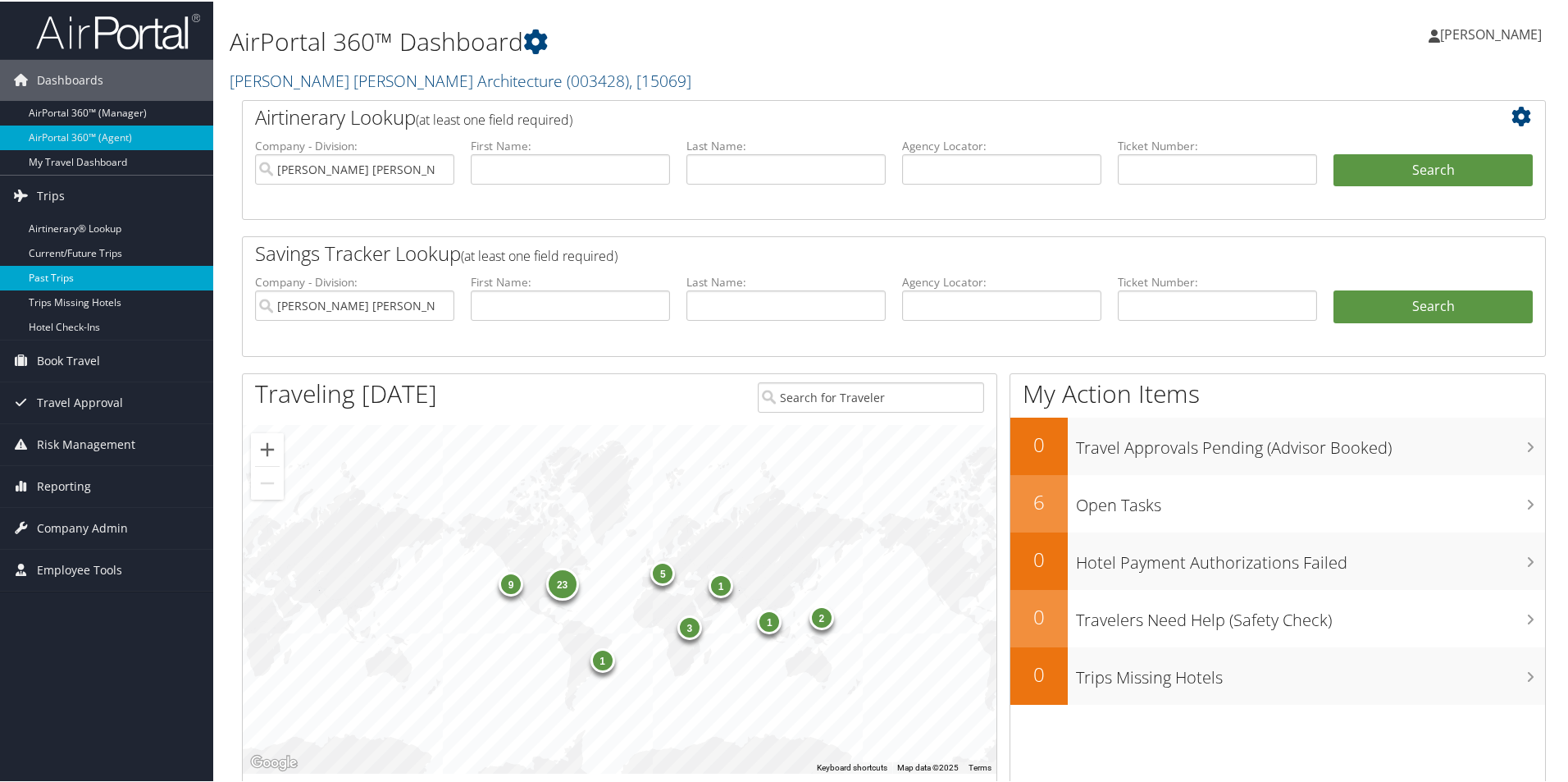
click at [70, 273] on link "Past Trips" at bounding box center [106, 276] width 213 height 25
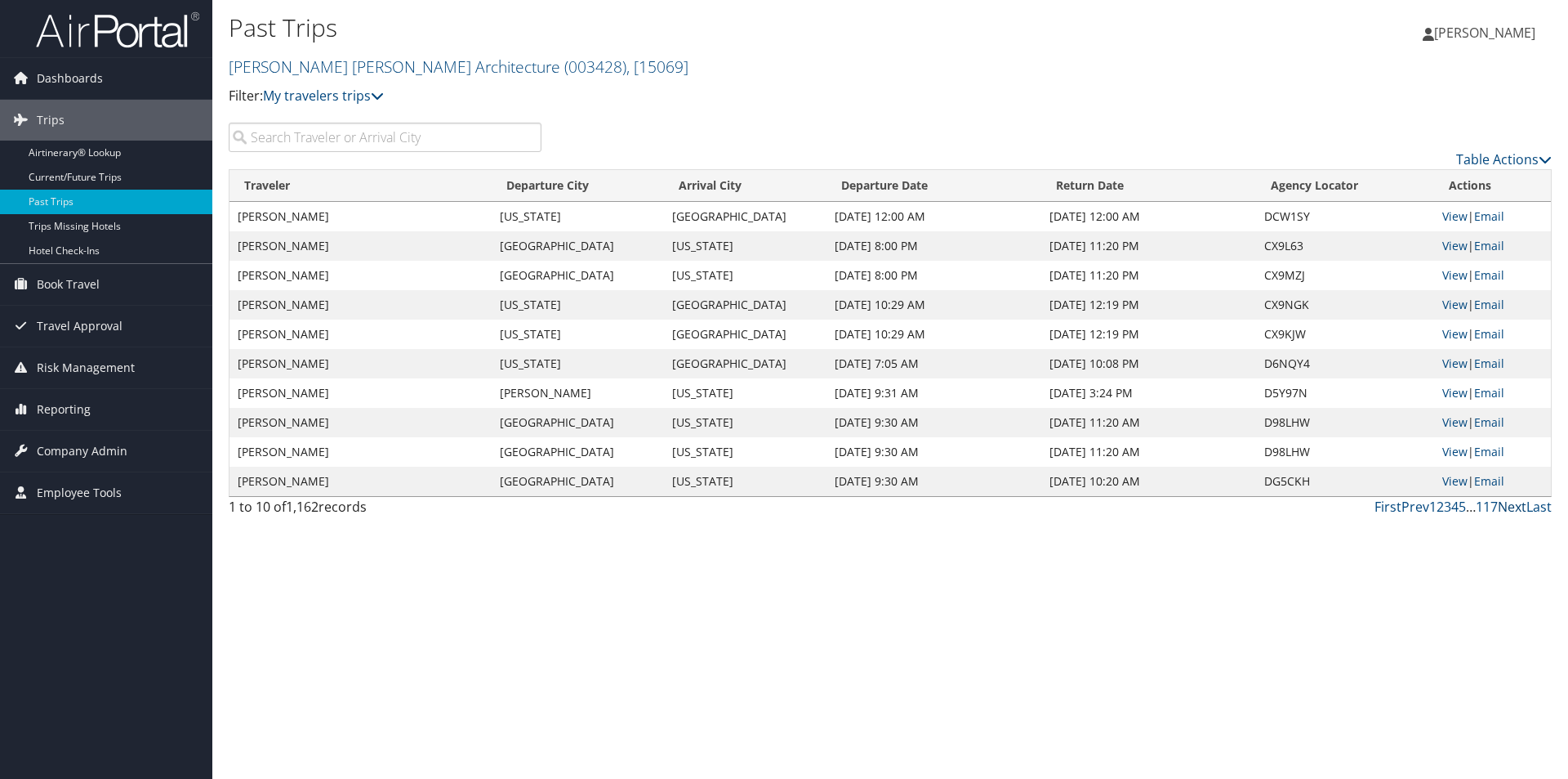
click at [1515, 508] on link "Next" at bounding box center [1512, 507] width 29 height 18
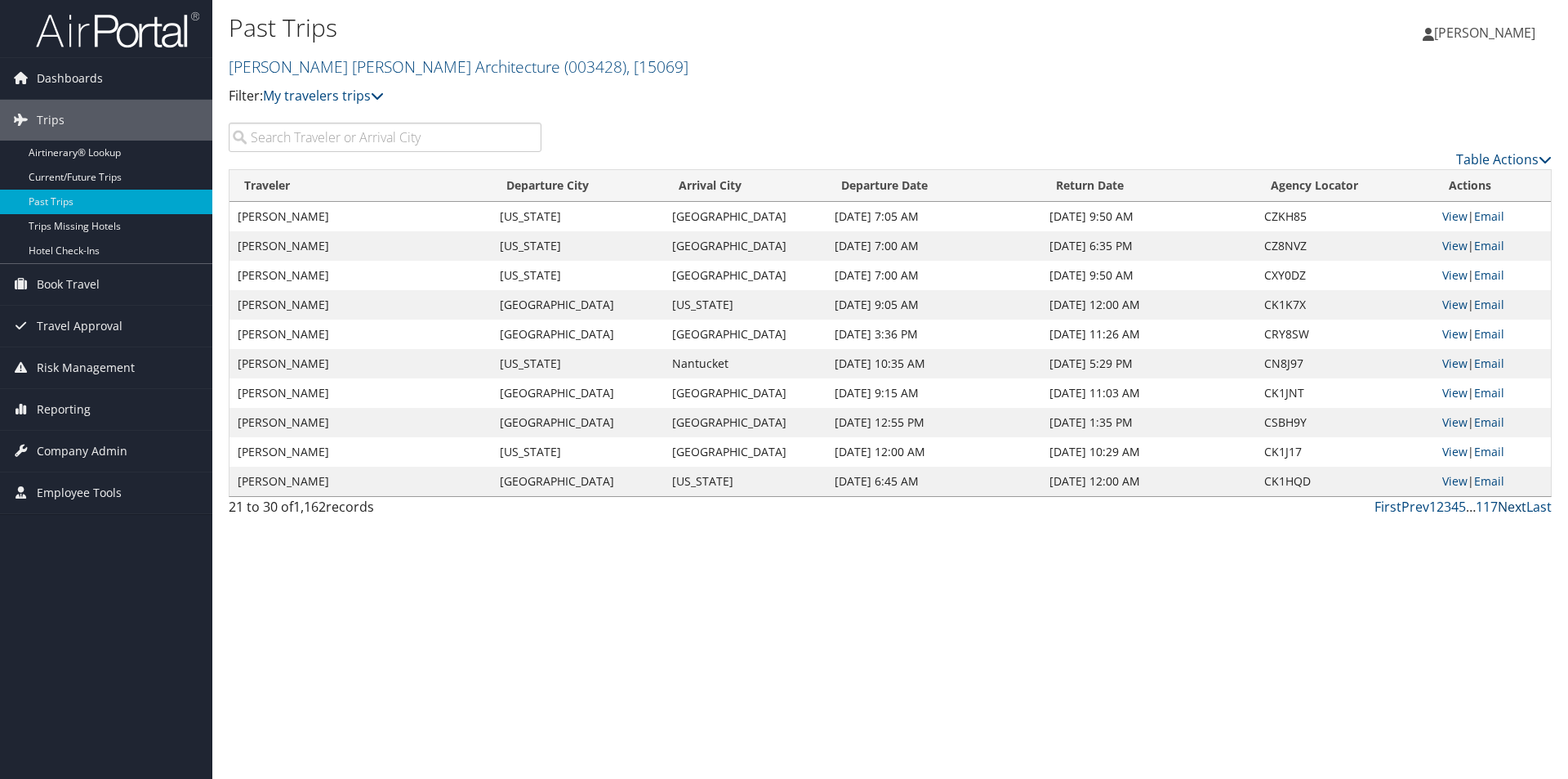
click at [1515, 508] on link "Next" at bounding box center [1512, 507] width 29 height 18
click at [399, 450] on td "RAY IRWIN BOOTH" at bounding box center [360, 452] width 262 height 30
click at [1461, 449] on link "View" at bounding box center [1455, 451] width 25 height 15
click at [1461, 480] on link "View" at bounding box center [1455, 481] width 25 height 15
click at [1516, 508] on link "Next" at bounding box center [1512, 507] width 29 height 18
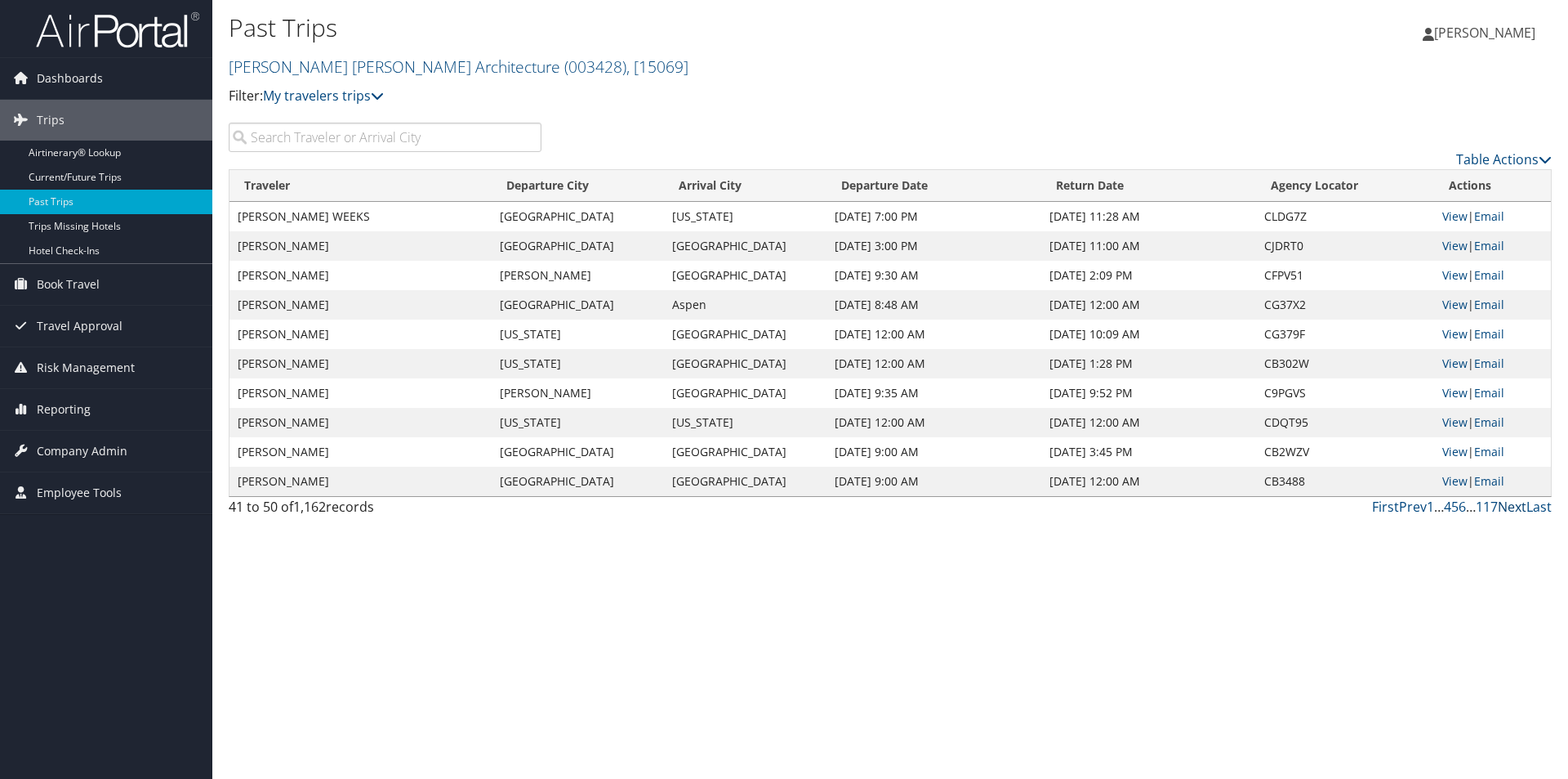
click at [1516, 508] on link "Next" at bounding box center [1512, 507] width 29 height 18
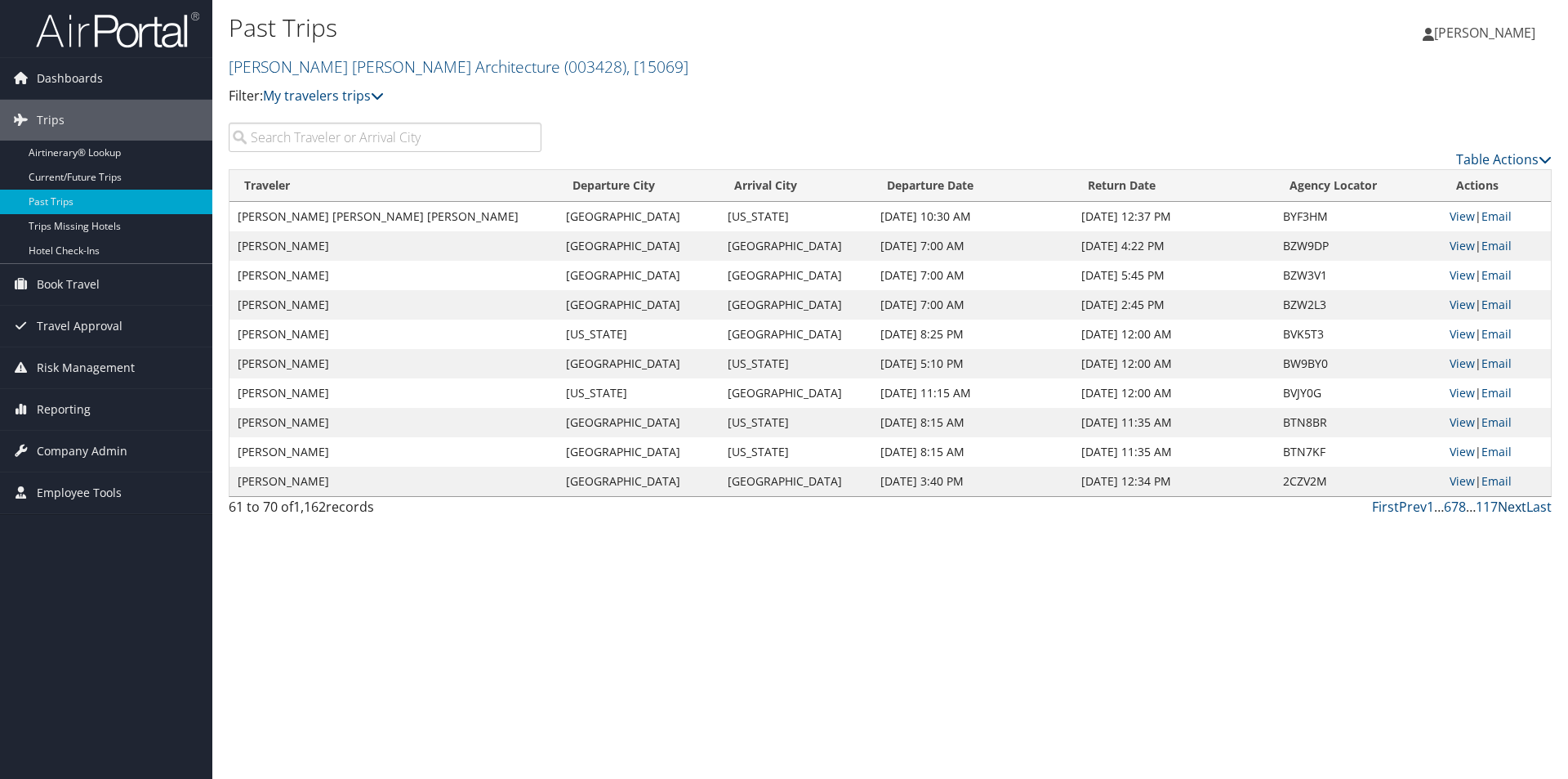
click at [1516, 508] on link "Next" at bounding box center [1512, 507] width 29 height 18
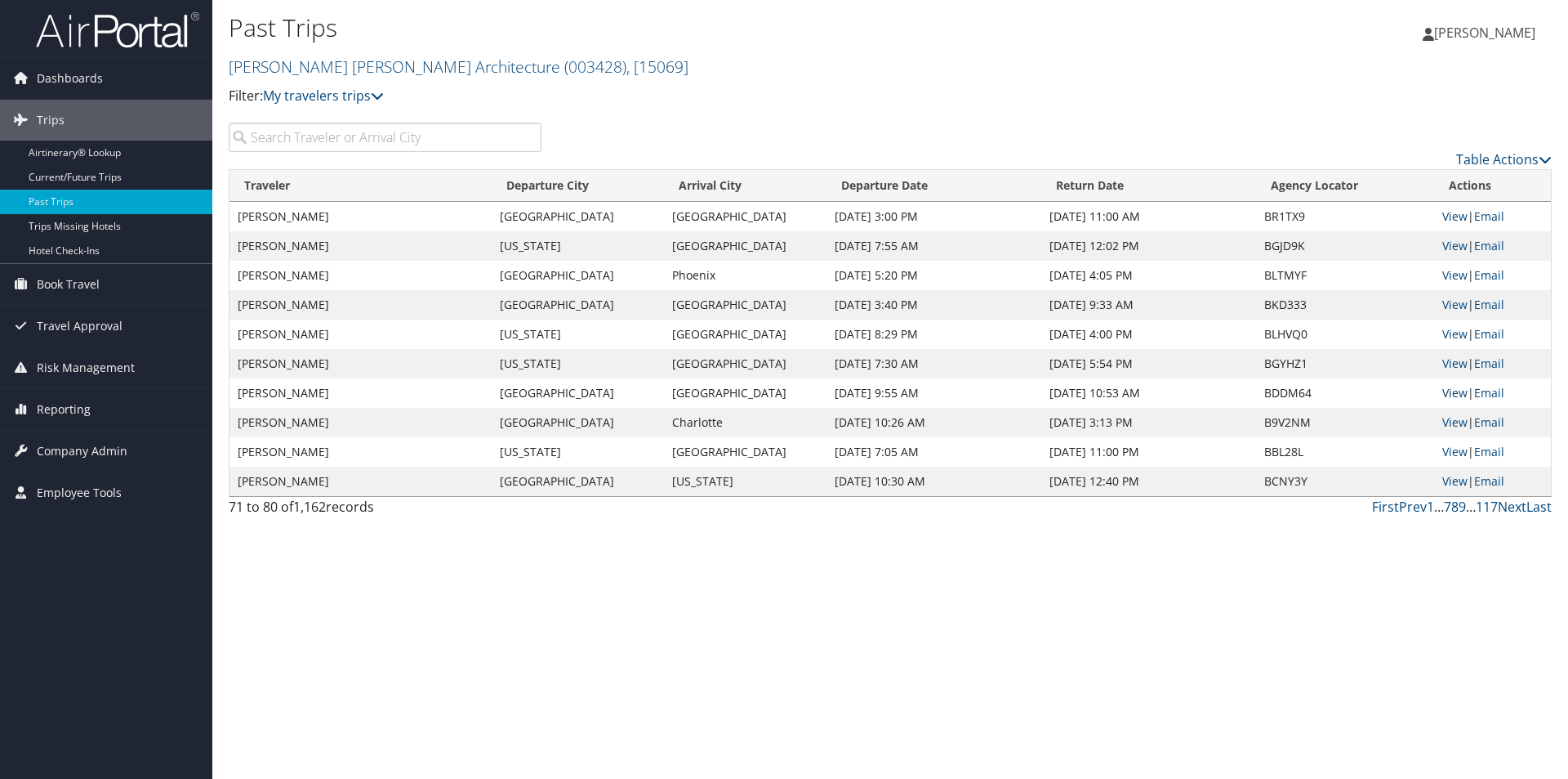
click at [1448, 390] on link "View" at bounding box center [1455, 392] width 25 height 15
click at [1462, 334] on link "View" at bounding box center [1455, 334] width 25 height 15
click at [424, 142] on input "search" at bounding box center [385, 137] width 313 height 30
click at [1511, 504] on link "Next" at bounding box center [1512, 507] width 29 height 18
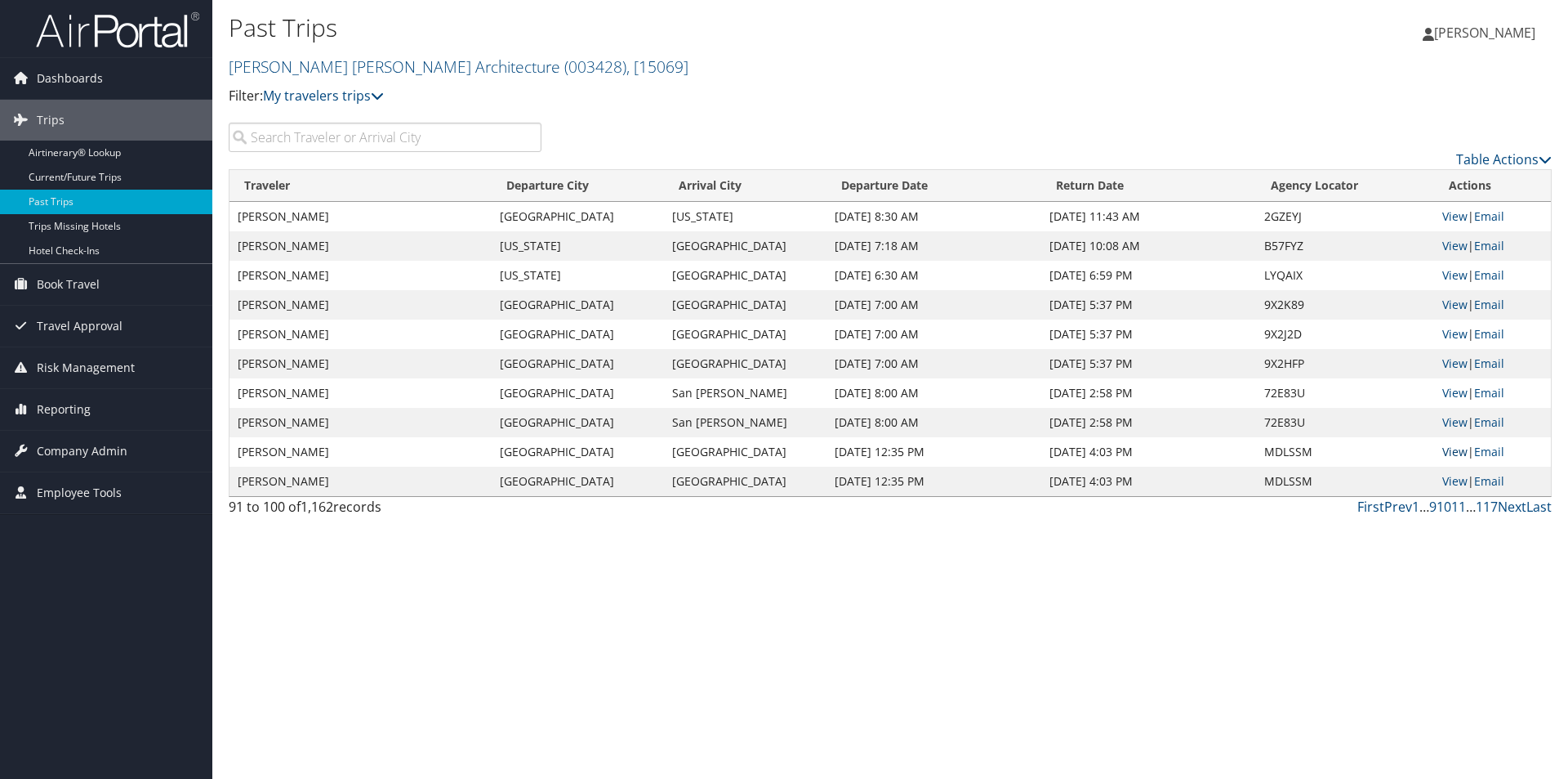
click at [1456, 449] on link "View" at bounding box center [1455, 451] width 25 height 15
click at [1460, 480] on link "View" at bounding box center [1455, 481] width 25 height 15
click at [1456, 271] on link "View" at bounding box center [1455, 274] width 25 height 15
click at [374, 92] on link "My travelers trips" at bounding box center [323, 95] width 121 height 18
click at [105, 77] on link "Dashboards" at bounding box center [105, 78] width 212 height 41
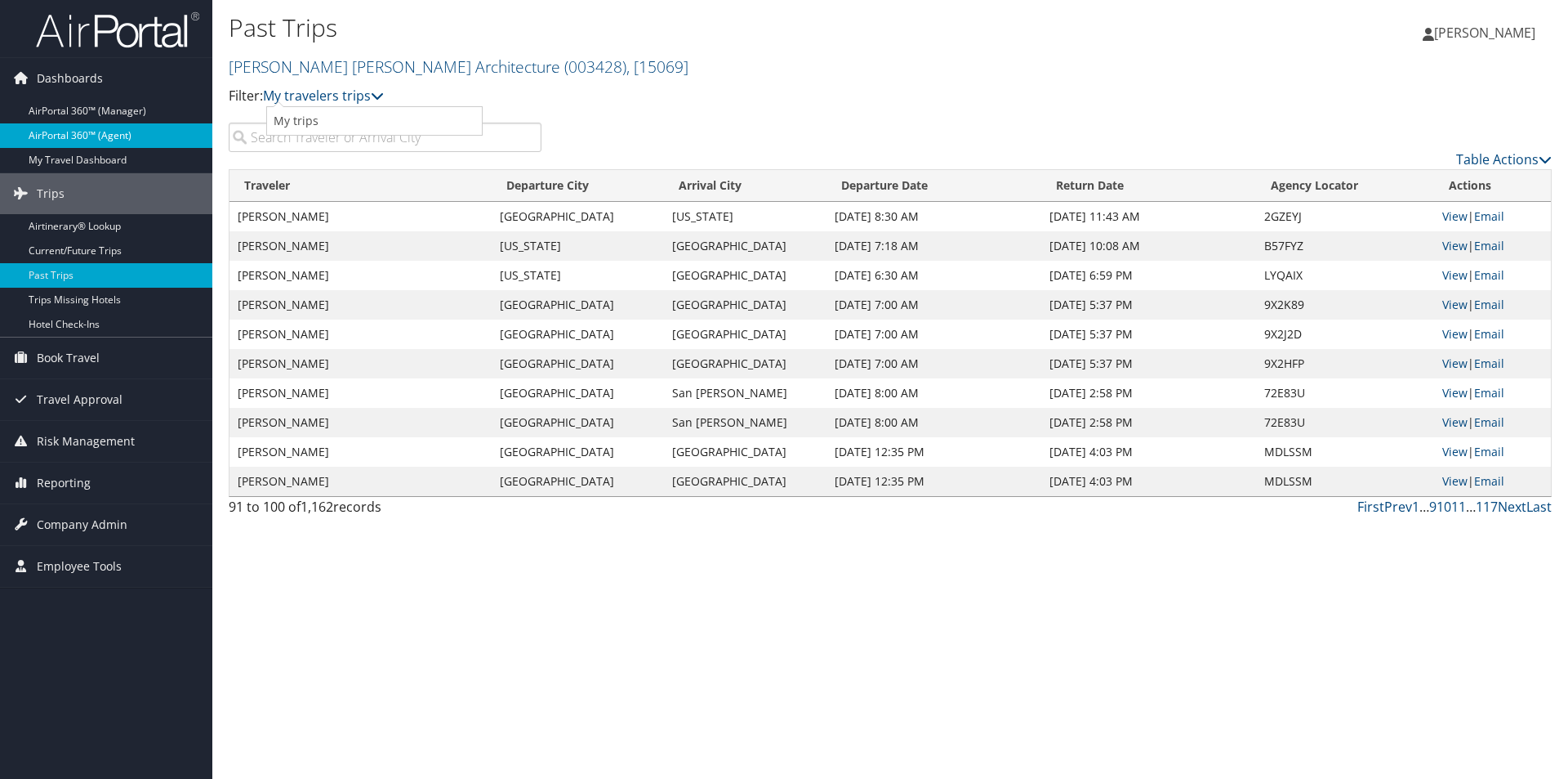
click at [134, 139] on link "AirPortal 360™ (Agent)" at bounding box center [105, 136] width 212 height 25
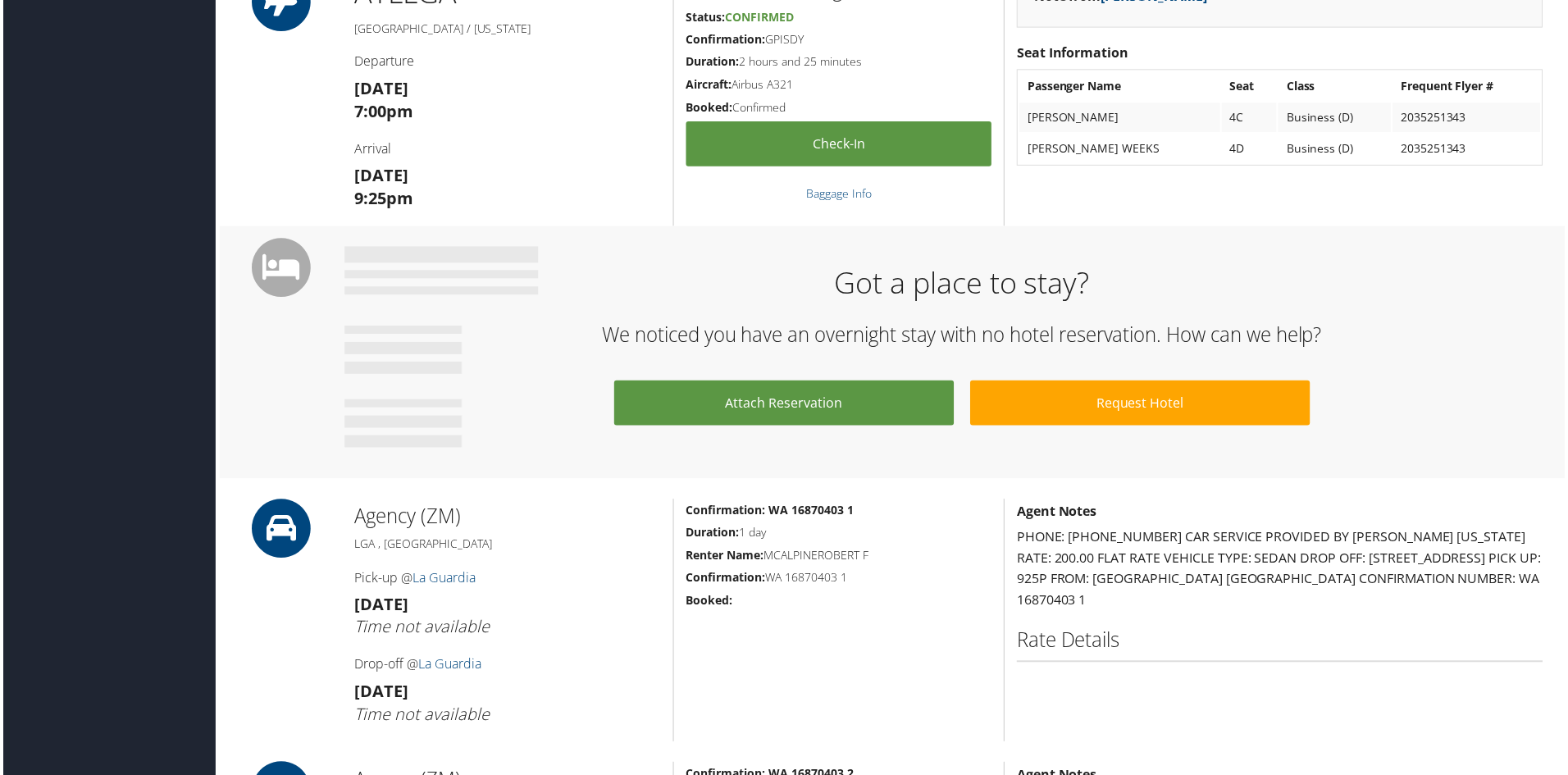
scroll to position [492, 0]
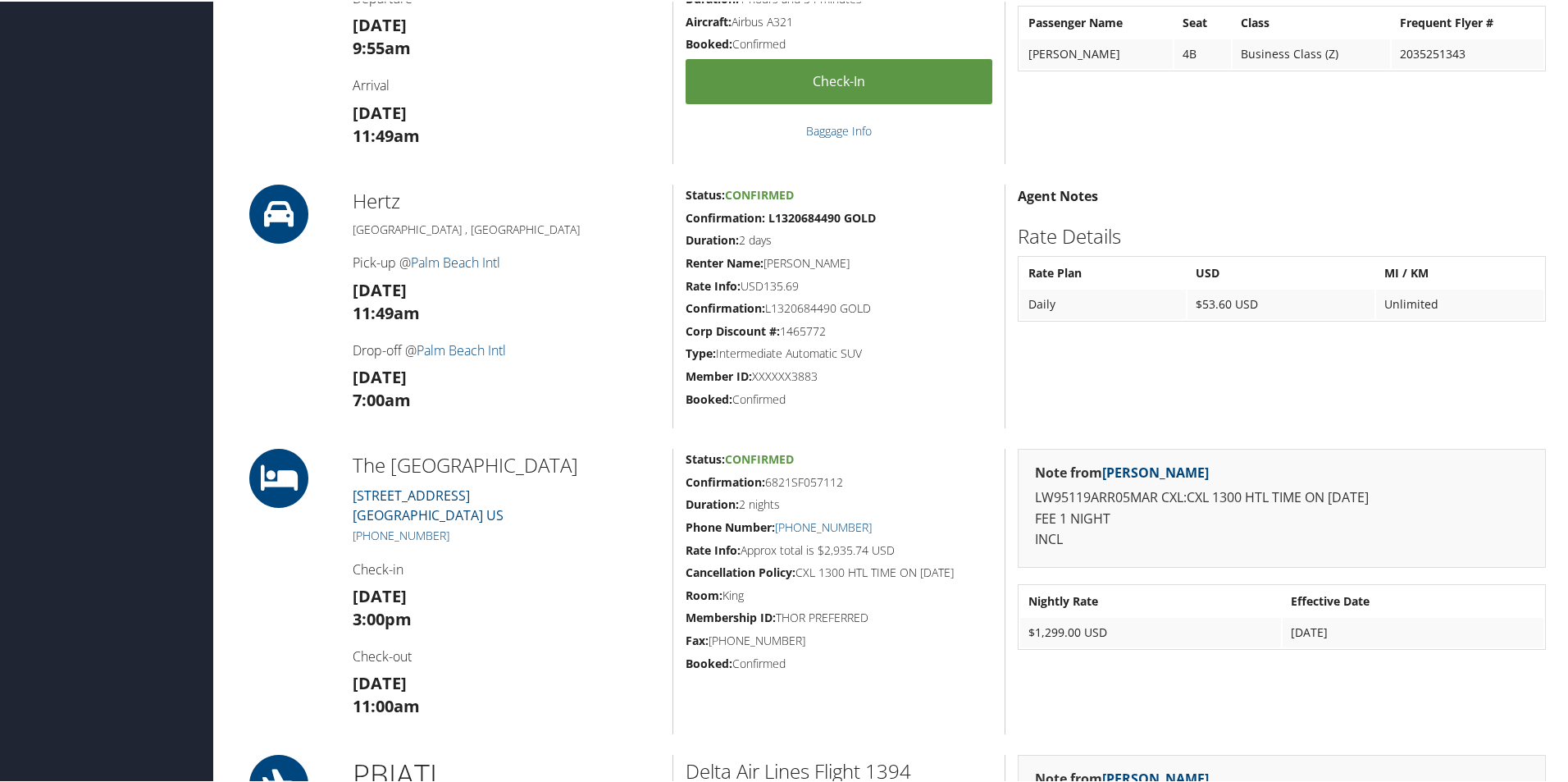
scroll to position [492, 0]
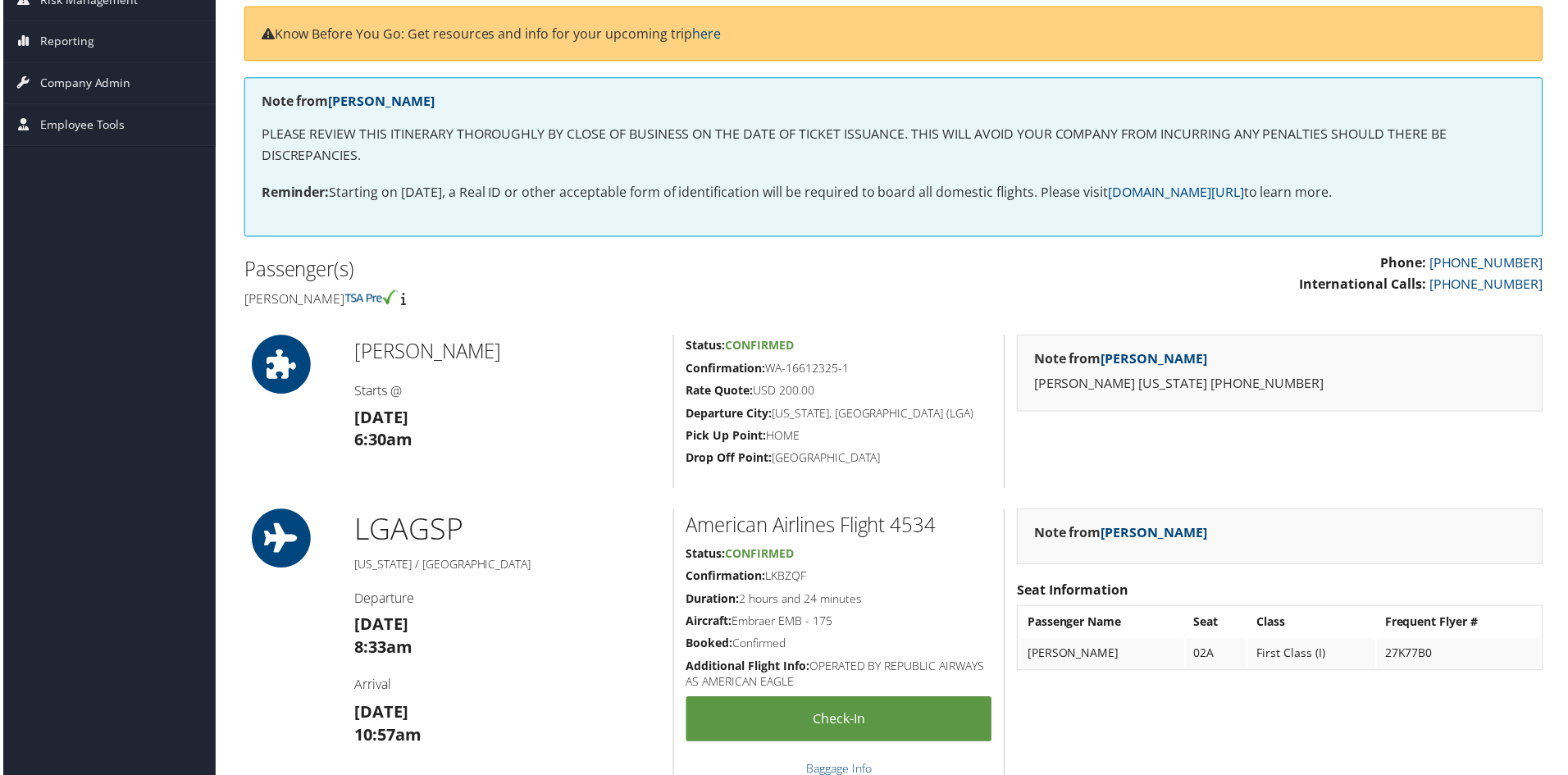
scroll to position [328, 0]
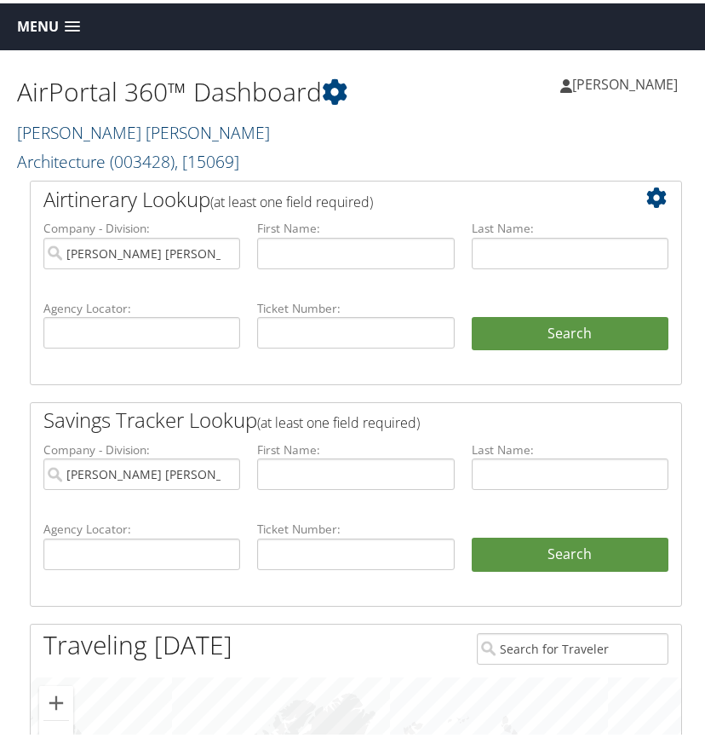
click at [143, 126] on link "[PERSON_NAME] [PERSON_NAME] Architecture ( 003428 ) , [ 15069 ]" at bounding box center [143, 144] width 253 height 52
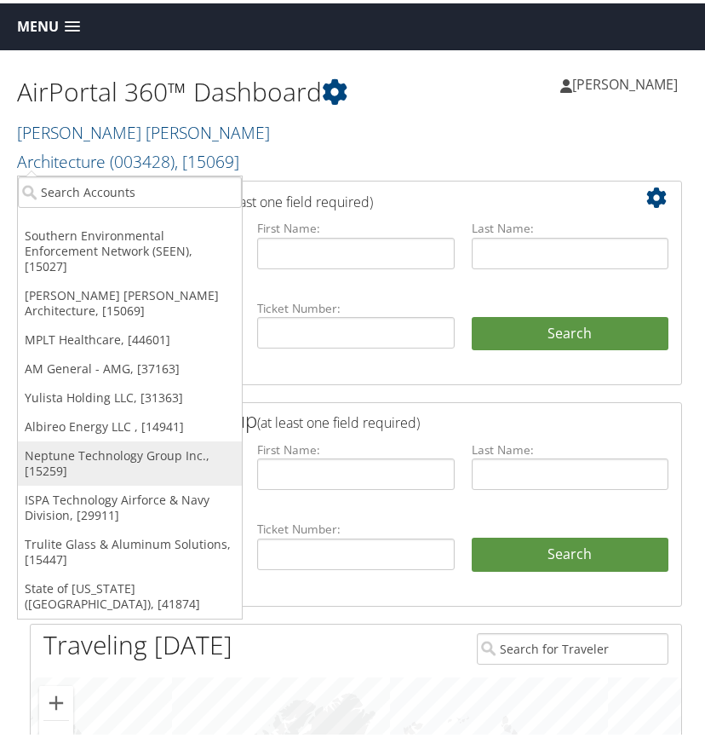
click at [88, 440] on link "Neptune Technology Group Inc., [15259]" at bounding box center [130, 460] width 224 height 44
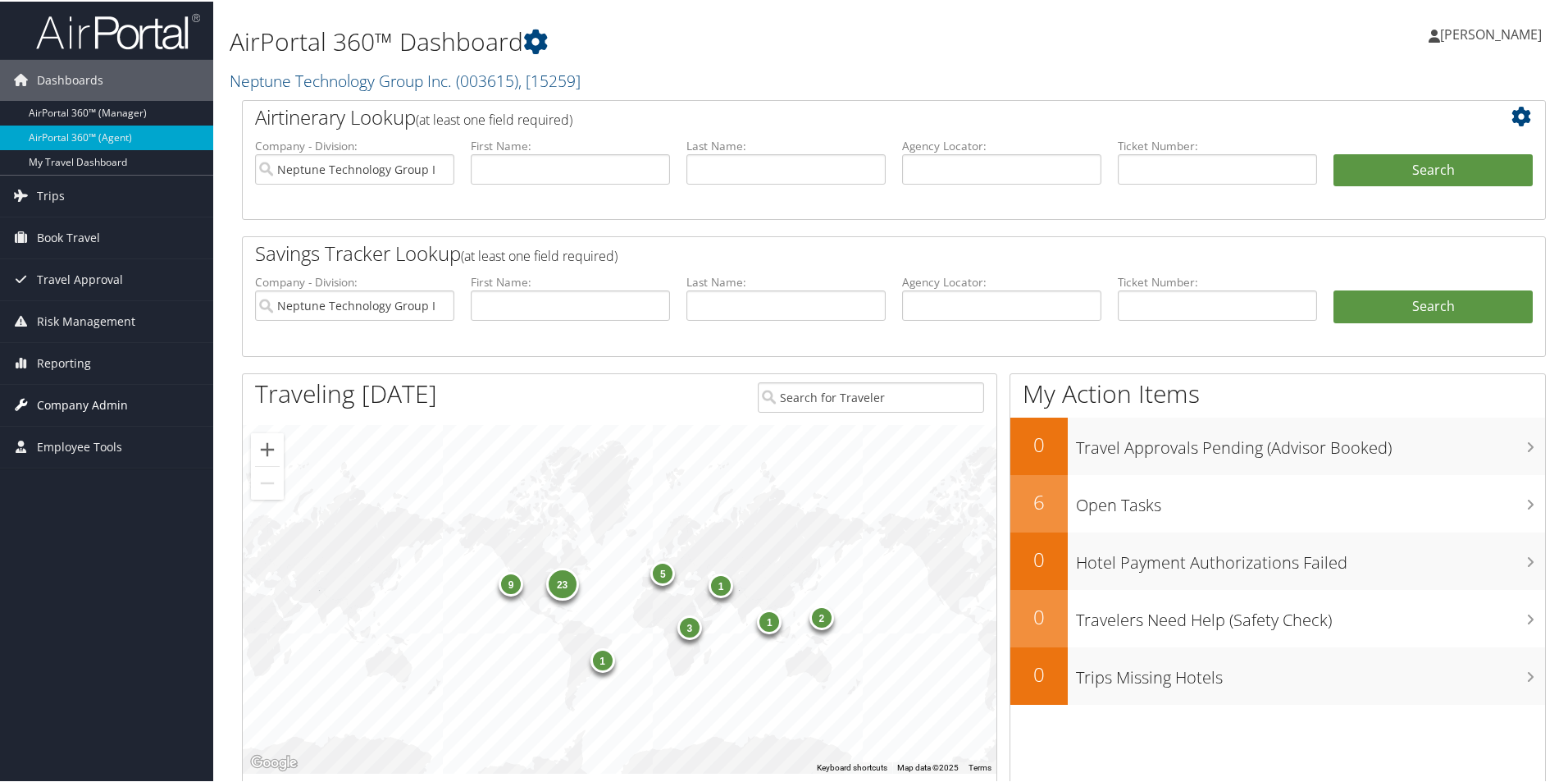
click at [91, 406] on span "Company Admin" at bounding box center [82, 404] width 91 height 41
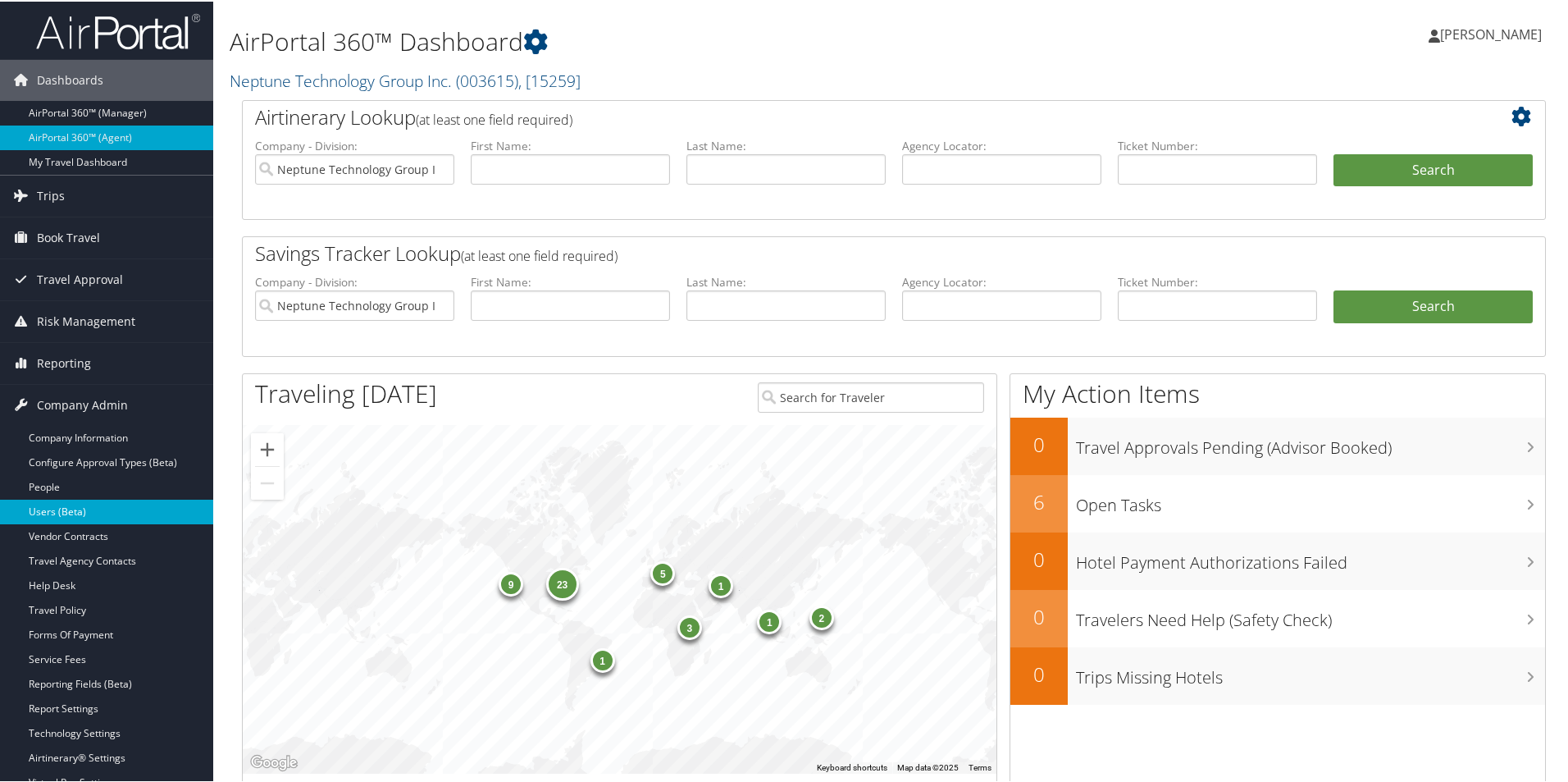
click at [76, 507] on link "Users (Beta)" at bounding box center [106, 510] width 213 height 25
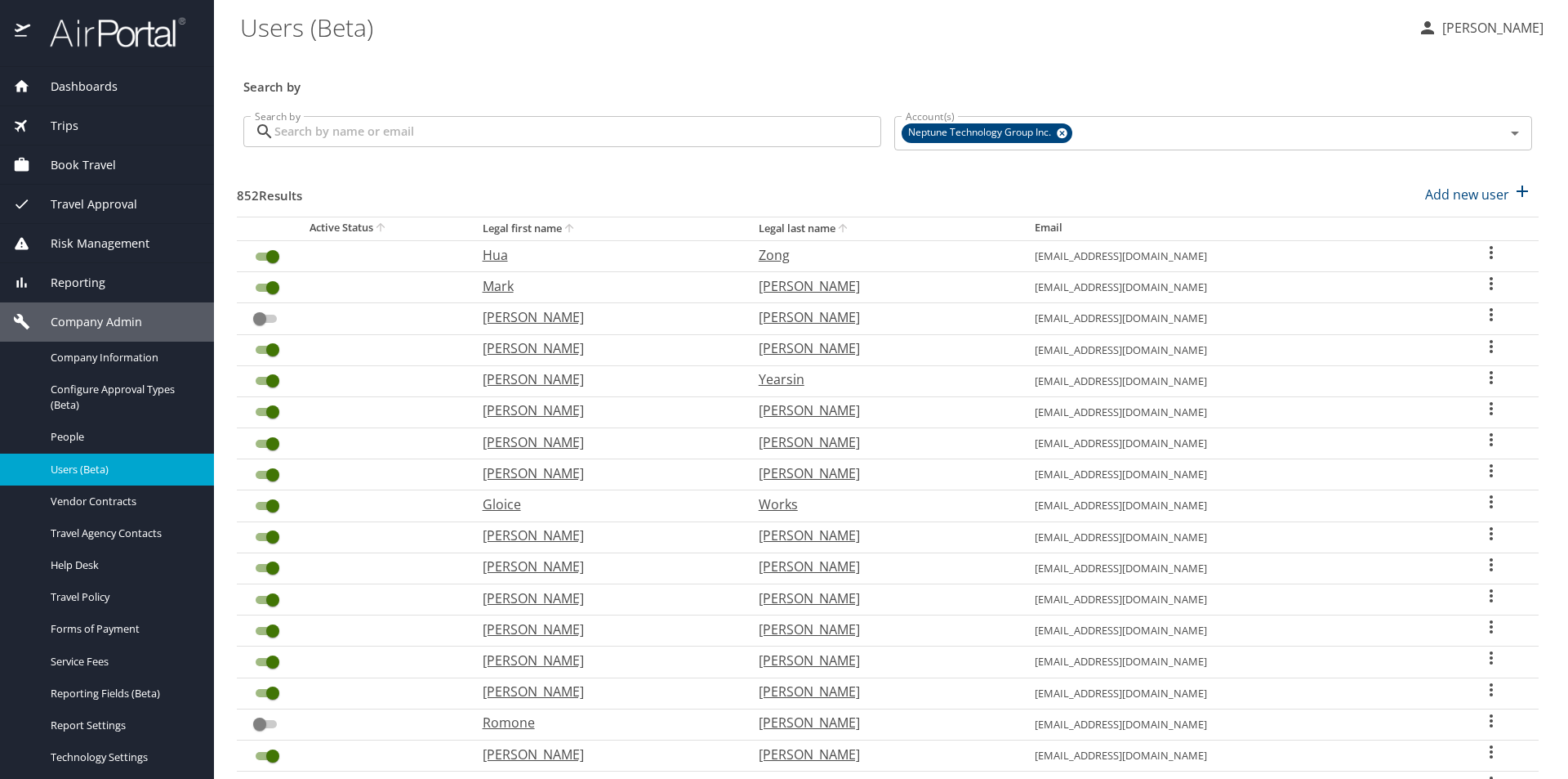
click at [388, 136] on input "Search by" at bounding box center [577, 131] width 607 height 31
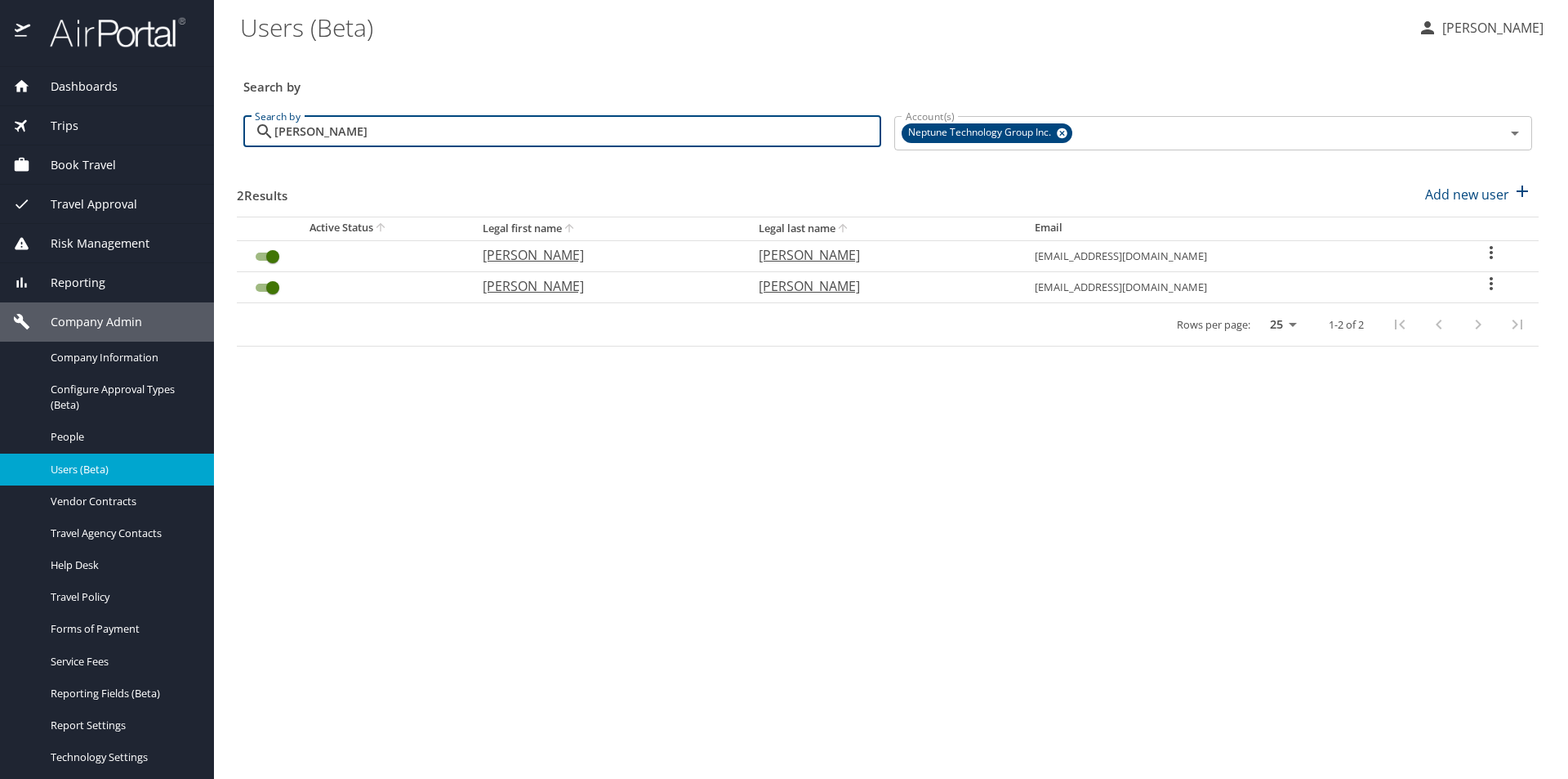
type input "[PERSON_NAME]"
click at [1485, 253] on icon "User Search Table" at bounding box center [1491, 252] width 19 height 19
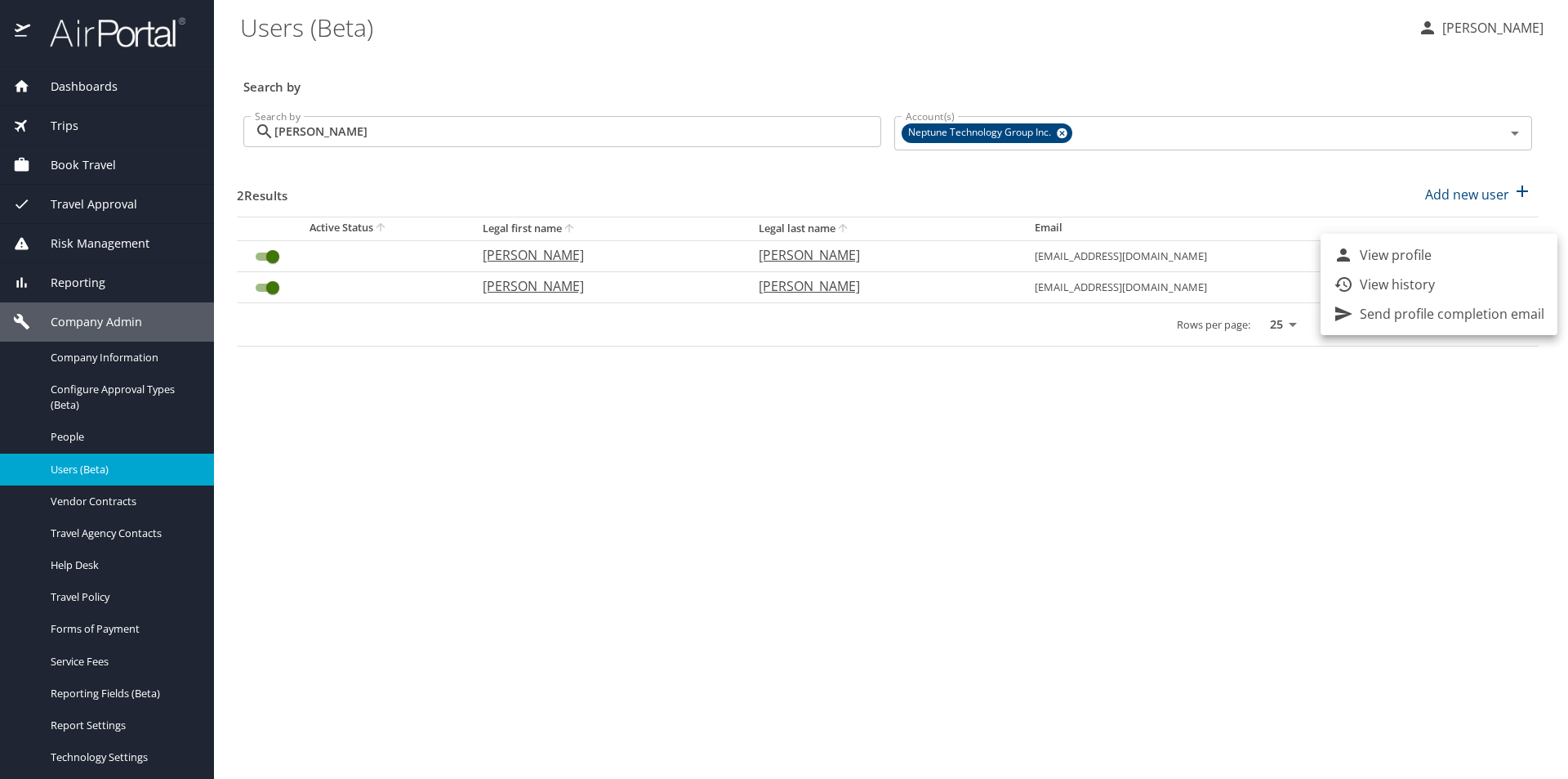
click at [1421, 257] on p "View profile" at bounding box center [1395, 254] width 72 height 19
select select "US"
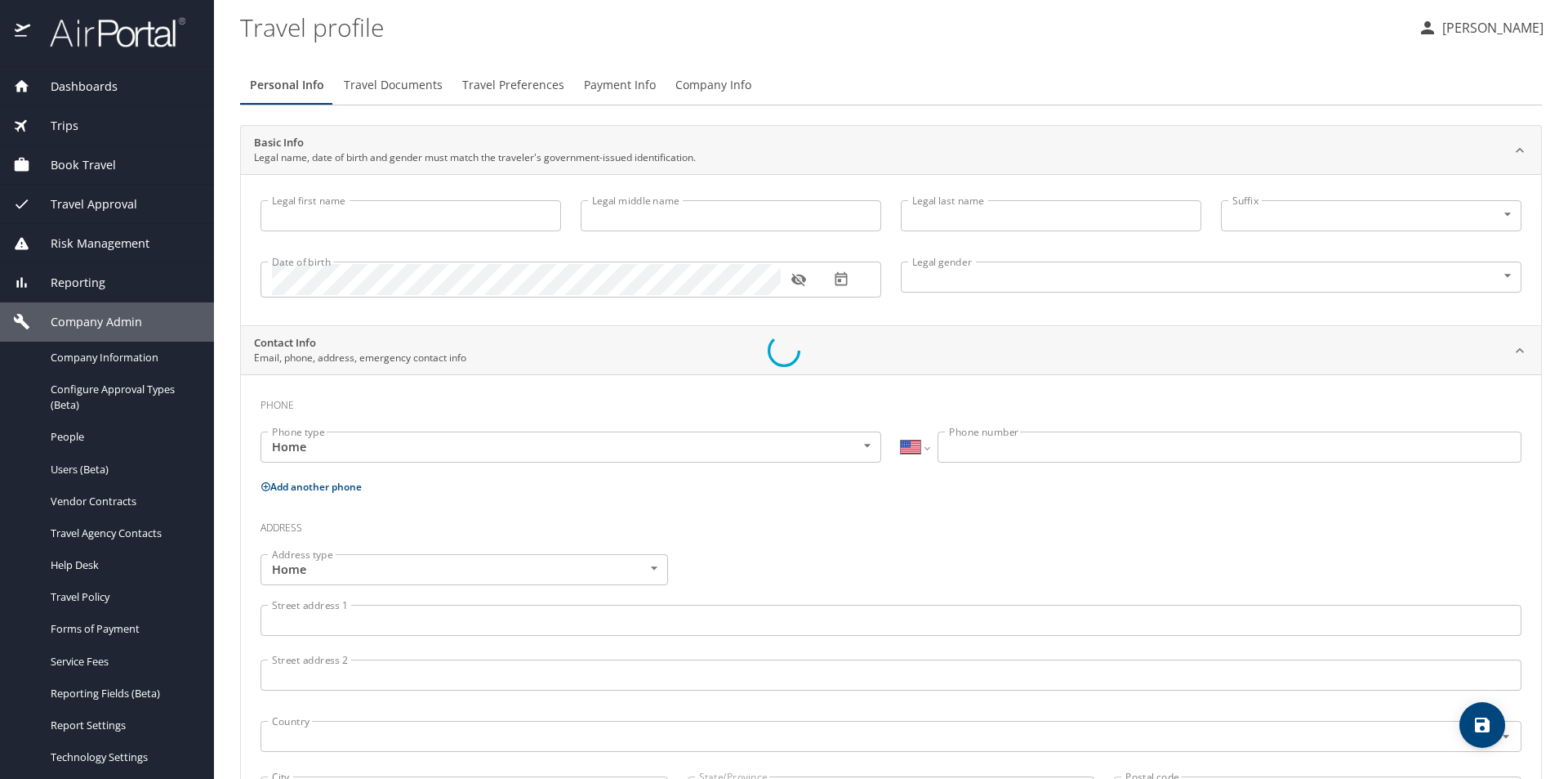
type input "Emma"
type input "Ogden"
type input "Ulrich"
type input "Undisclosed"
select select "US"
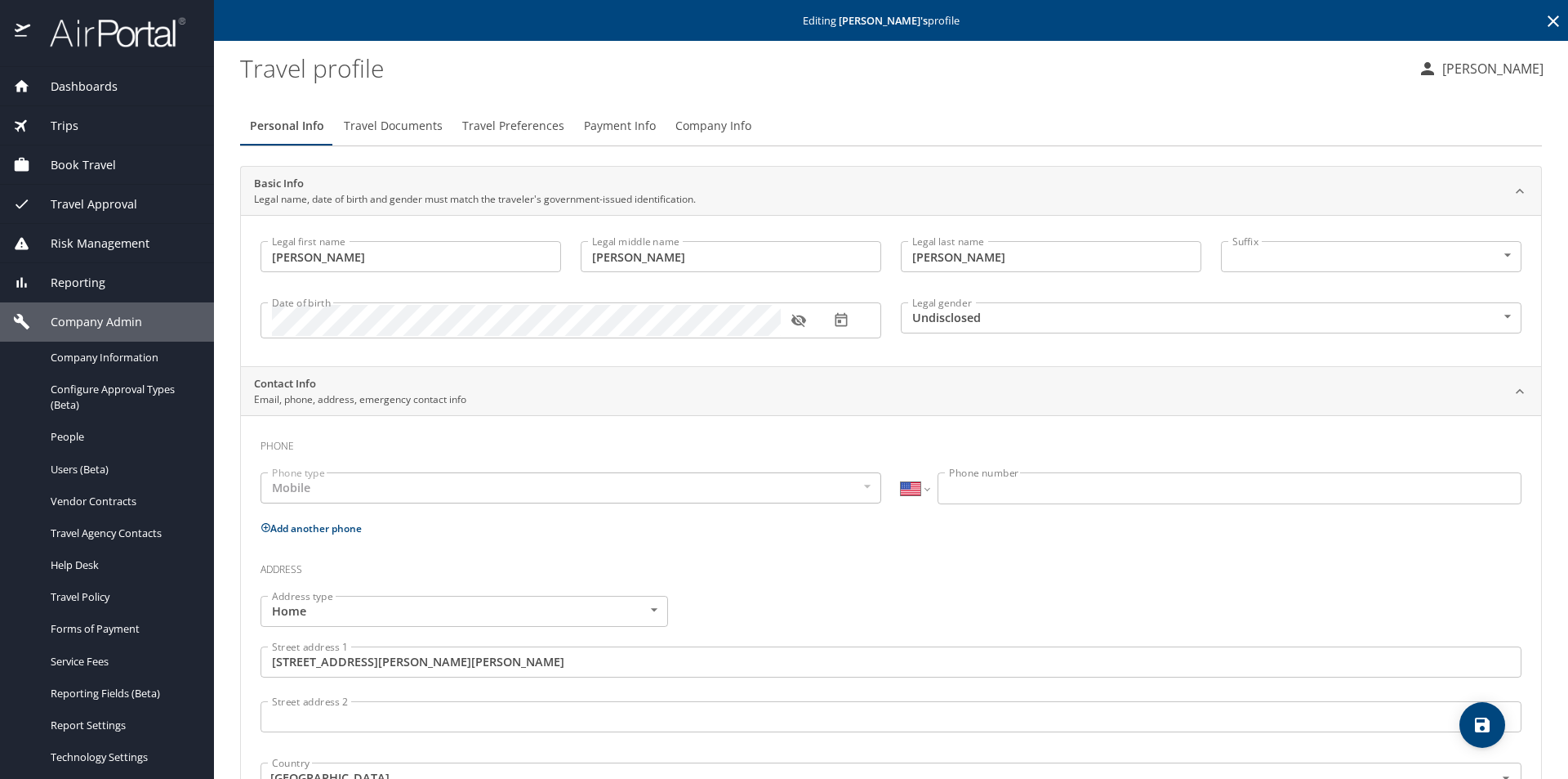
click at [603, 126] on span "Payment Info" at bounding box center [620, 126] width 72 height 20
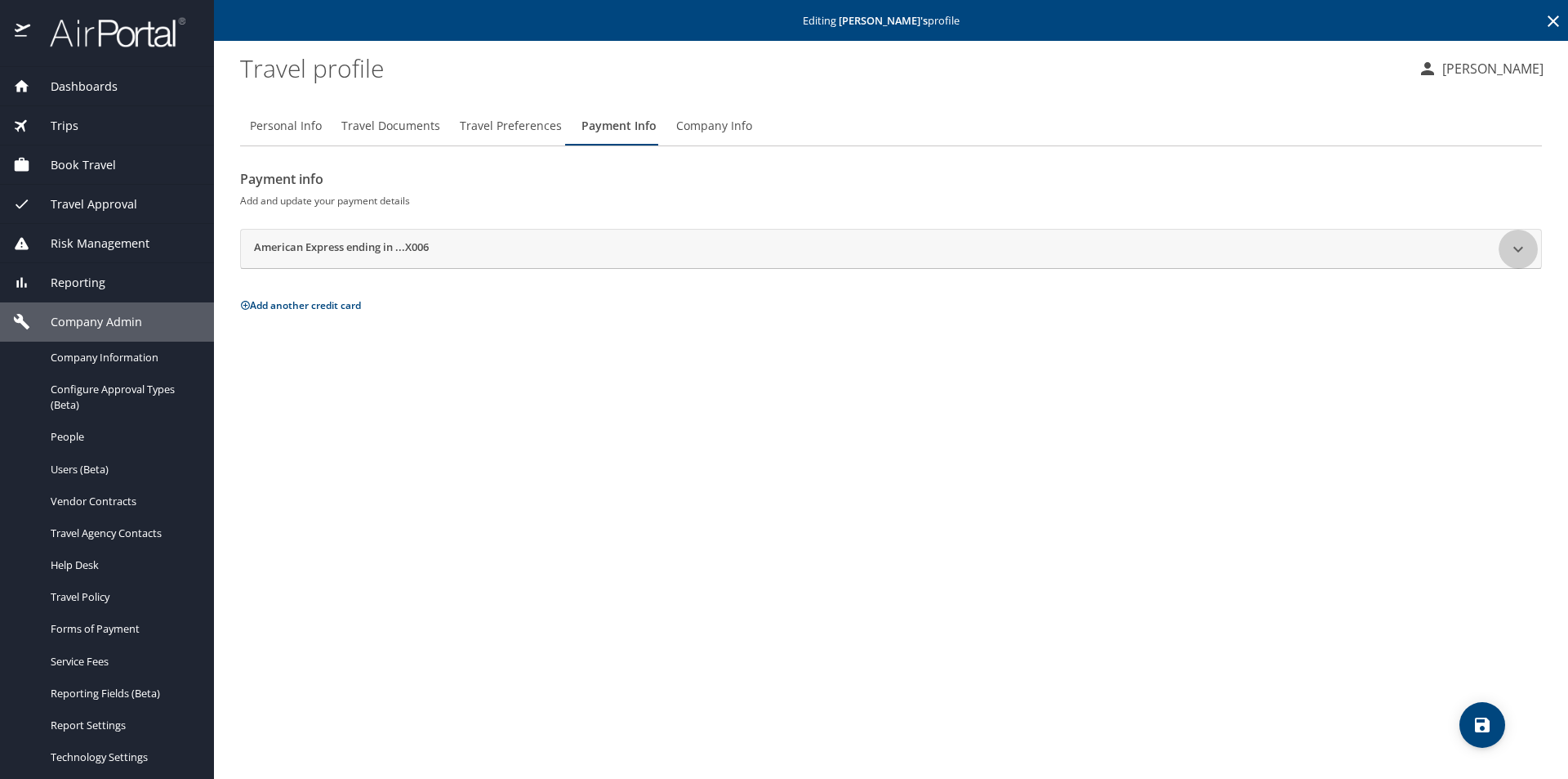
click at [1520, 245] on icon at bounding box center [1518, 249] width 19 height 19
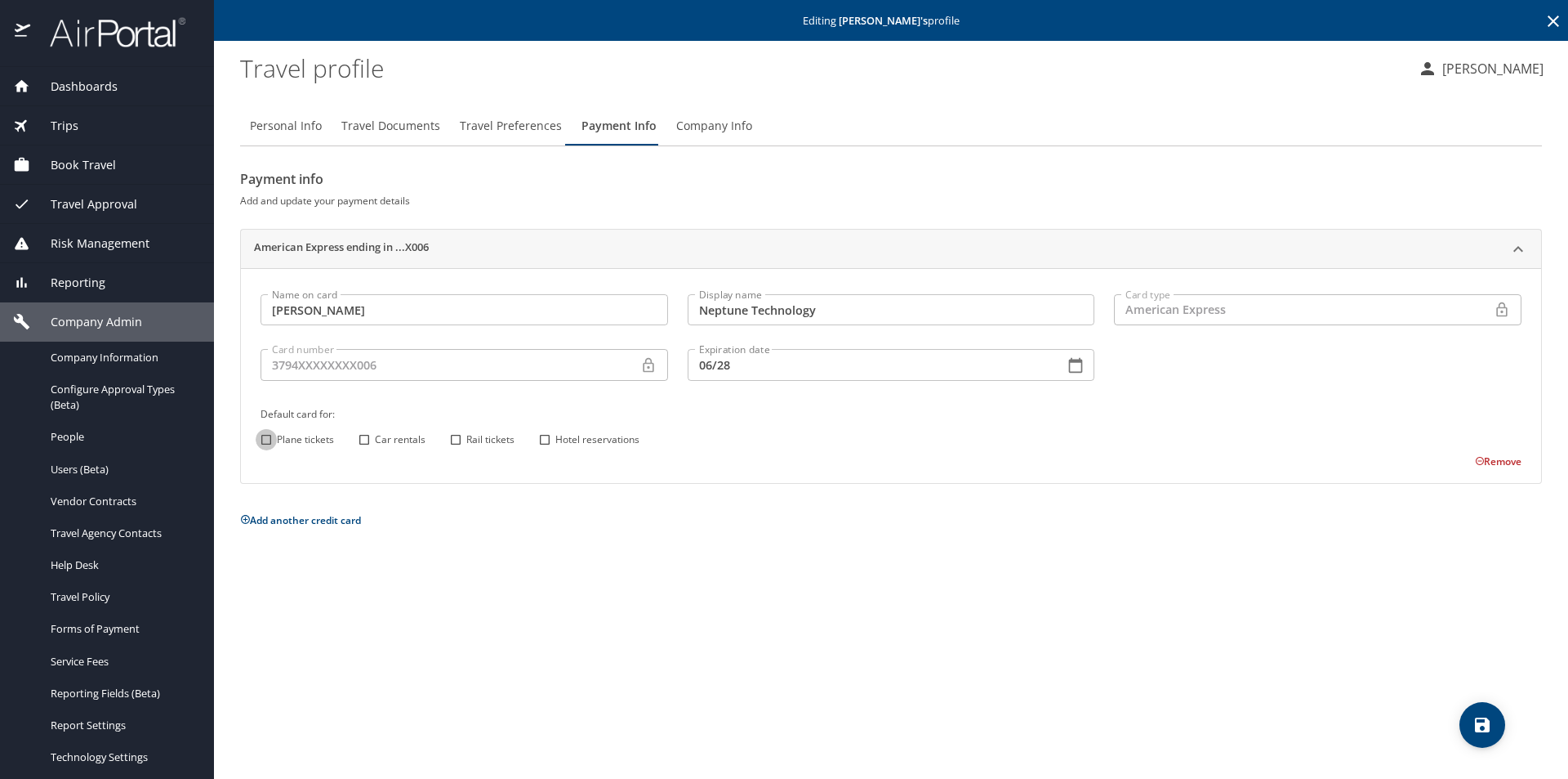
click at [269, 437] on input "Plane tickets" at bounding box center [267, 439] width 21 height 21
checkbox input "true"
click at [366, 437] on input "Car rentals" at bounding box center [364, 439] width 21 height 21
checkbox input "true"
click at [540, 438] on input "Hotel reservations" at bounding box center [545, 439] width 21 height 21
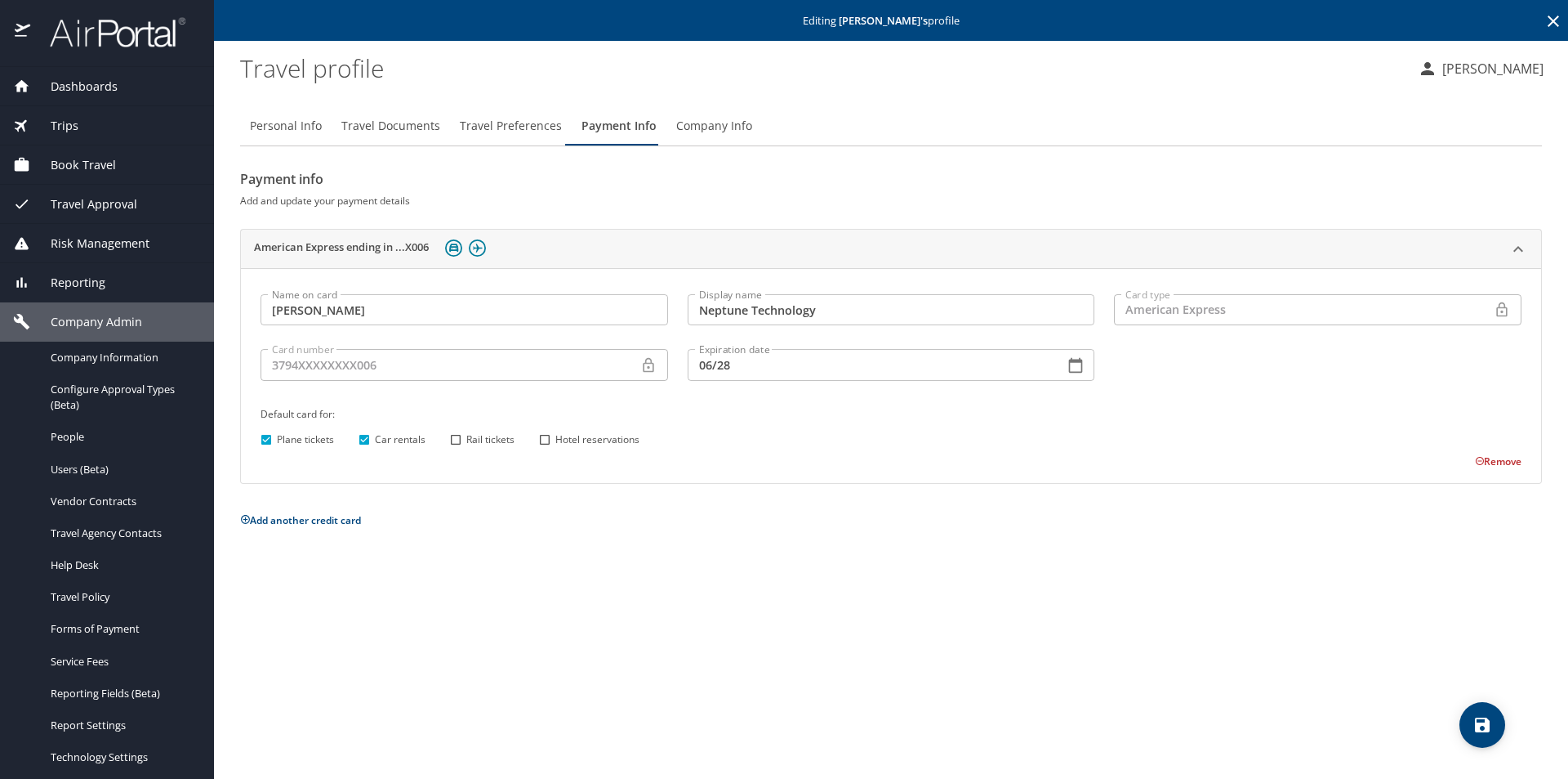
checkbox input "true"
click at [1480, 724] on icon "save" at bounding box center [1482, 724] width 14 height 14
click at [101, 84] on span "Dashboards" at bounding box center [74, 86] width 87 height 18
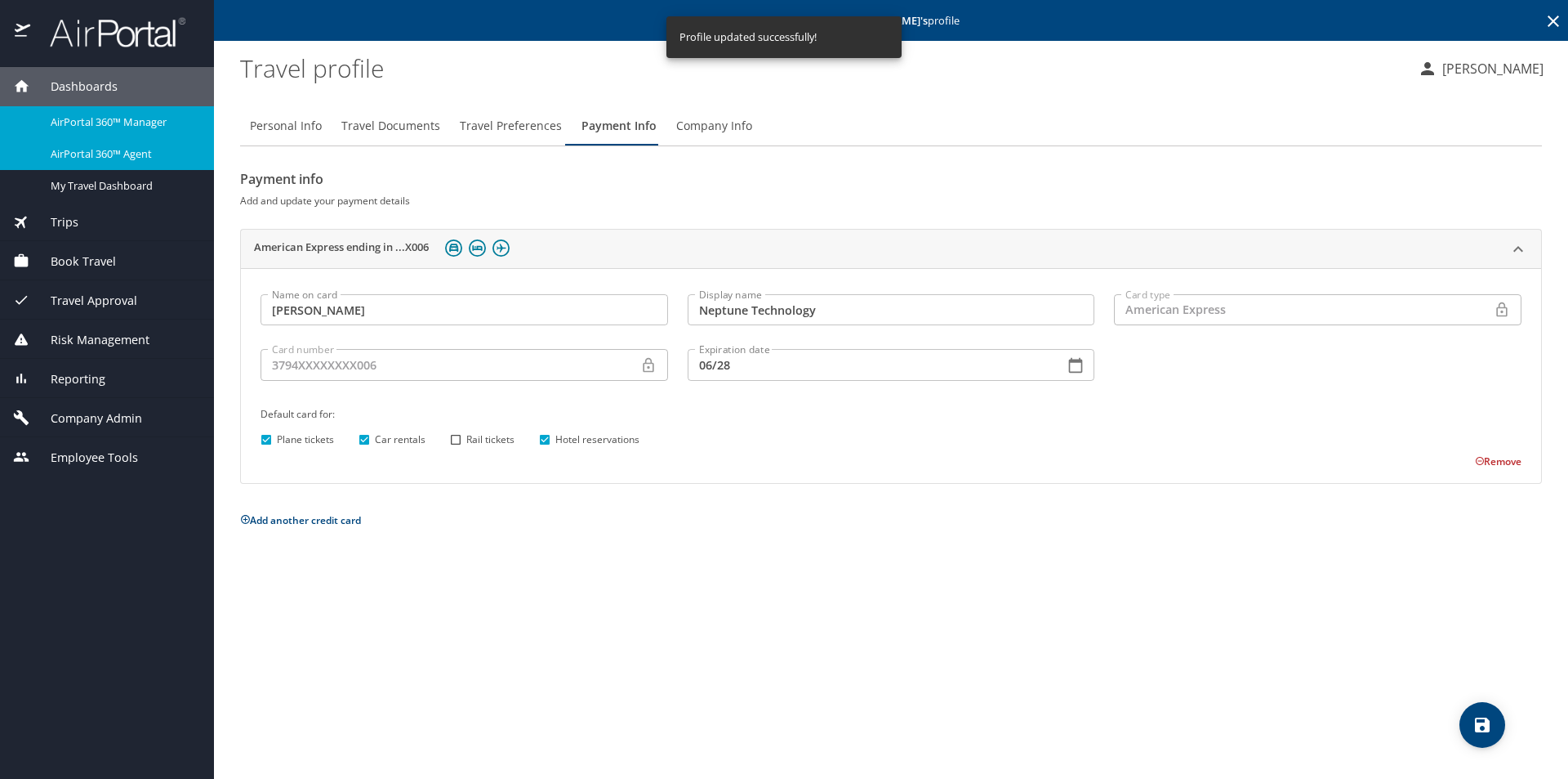
click at [113, 150] on span "AirPortal 360™ Agent" at bounding box center [123, 153] width 144 height 15
